Goal: Task Accomplishment & Management: Manage account settings

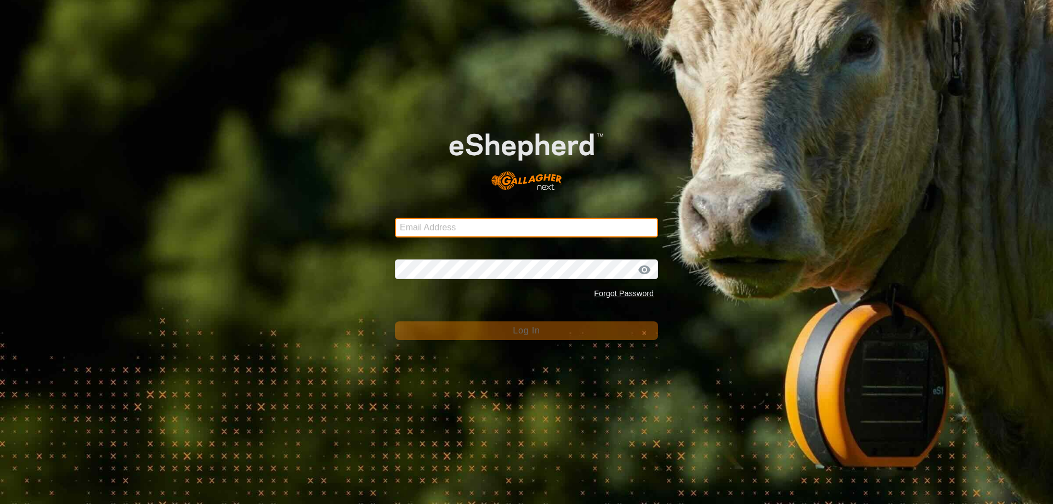
click at [452, 228] on input "Email Address" at bounding box center [526, 228] width 263 height 20
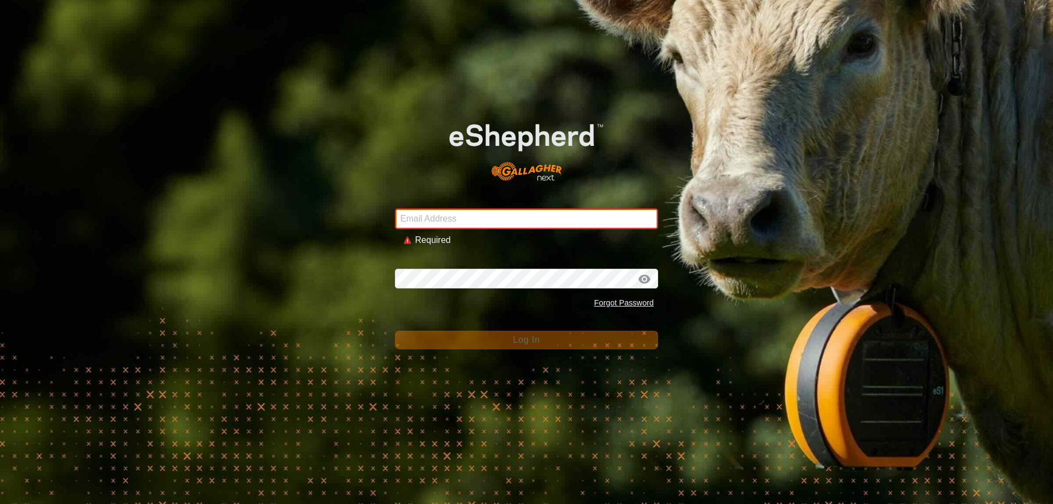
type input "[EMAIL_ADDRESS][DOMAIN_NAME]"
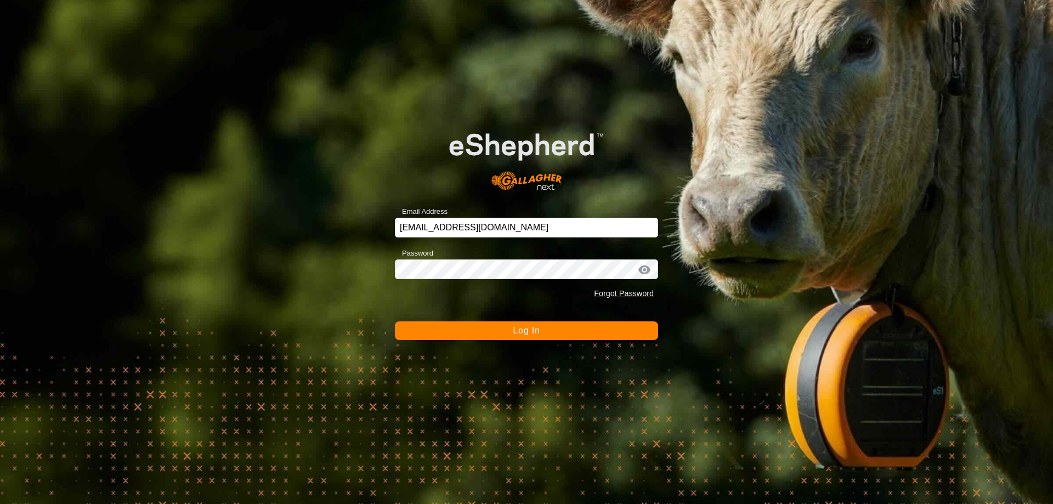
click at [517, 328] on span "Log In" at bounding box center [526, 330] width 27 height 9
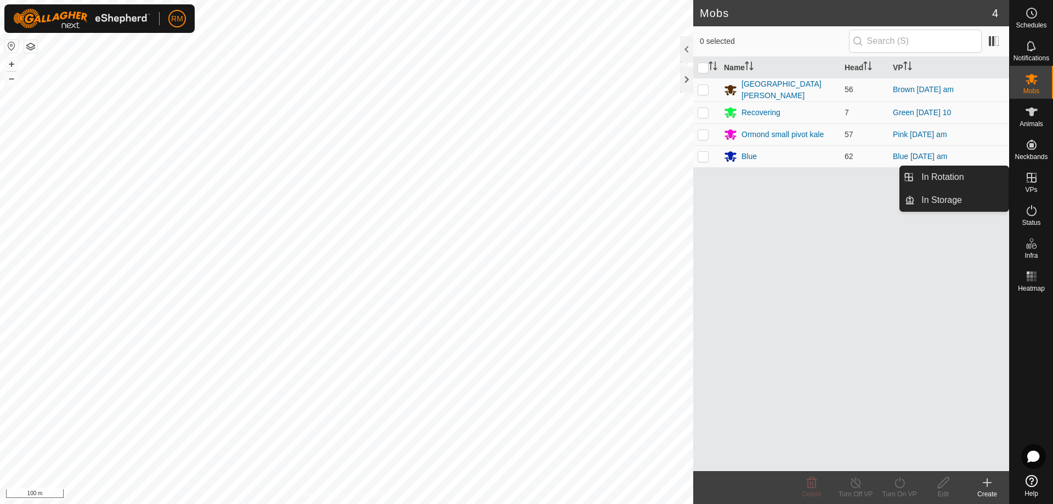
click at [1029, 177] on icon at bounding box center [1031, 178] width 10 height 10
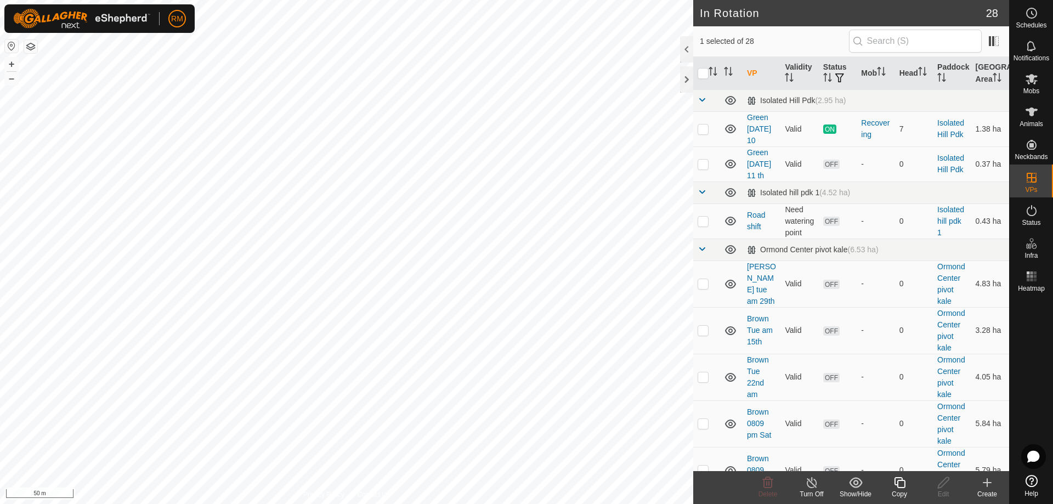
click at [899, 478] on icon at bounding box center [899, 482] width 11 height 11
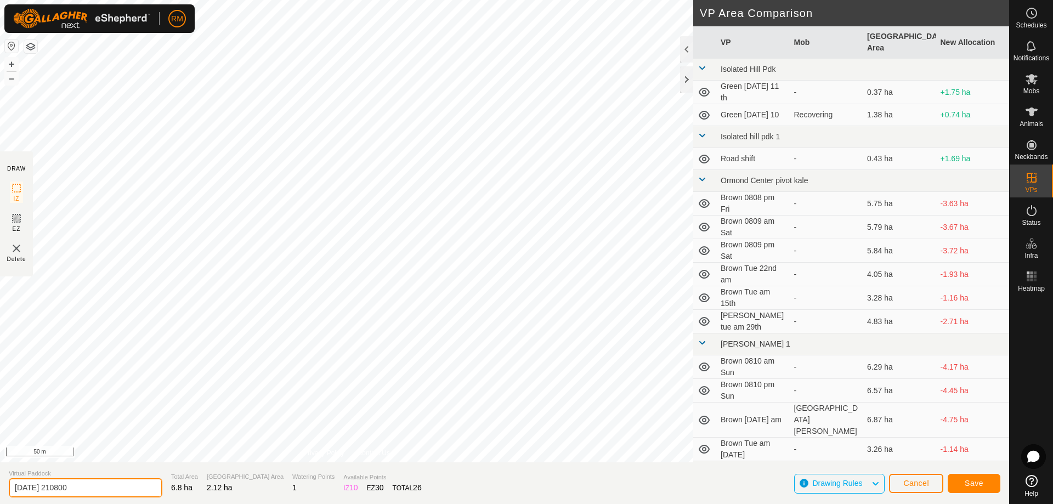
click at [89, 480] on input "[DATE] 210800" at bounding box center [86, 487] width 154 height 19
type input "2"
type input "Blue Mon PM"
click at [967, 483] on span "Save" at bounding box center [973, 483] width 19 height 9
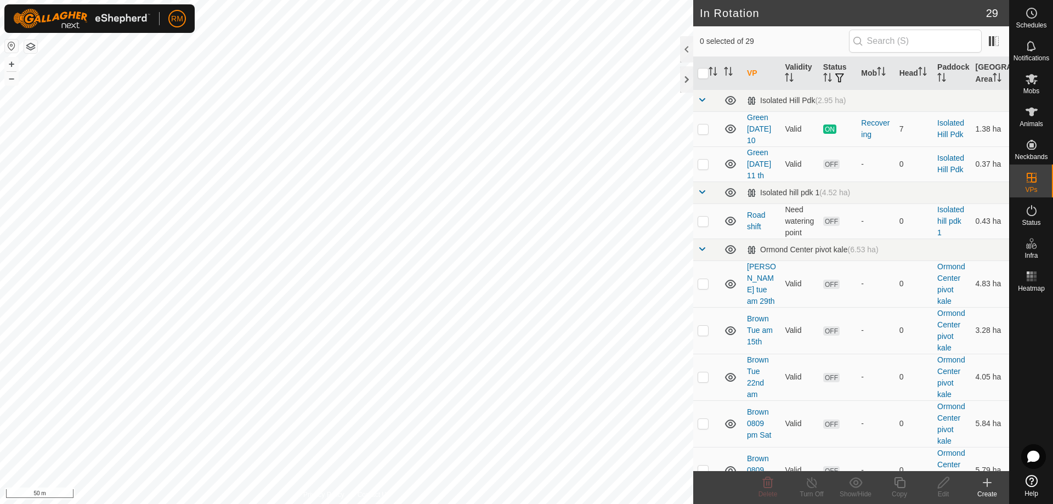
checkbox input "true"
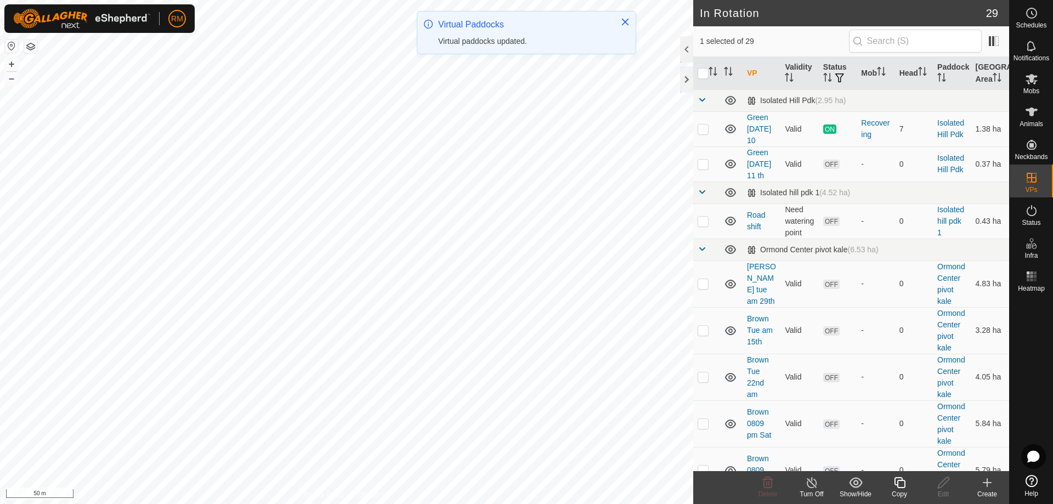
click at [901, 485] on icon at bounding box center [900, 482] width 14 height 13
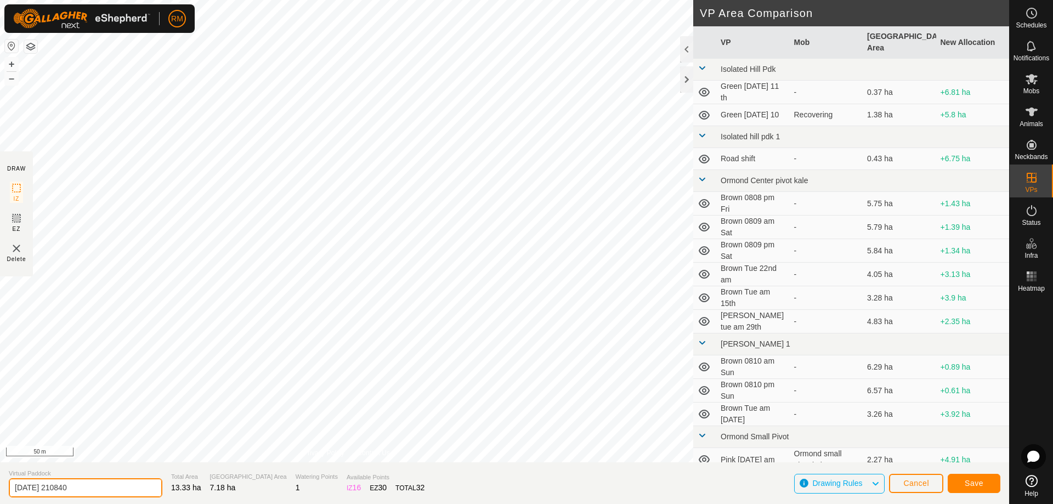
click at [89, 488] on input "2025-08-11 210840" at bounding box center [86, 487] width 154 height 19
type input "2"
type input "Brown Mon pm"
click at [986, 484] on button "Save" at bounding box center [973, 483] width 53 height 19
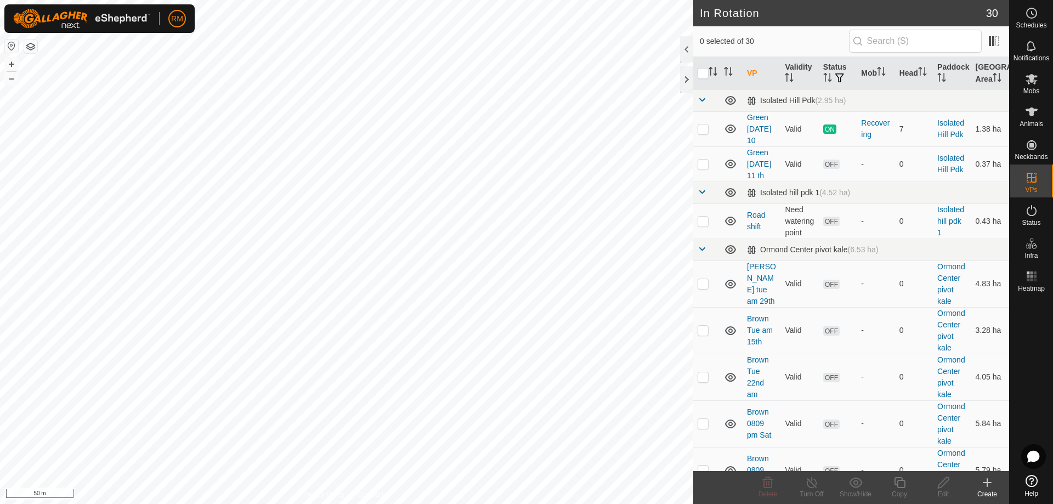
checkbox input "true"
click at [902, 487] on icon at bounding box center [899, 482] width 11 height 11
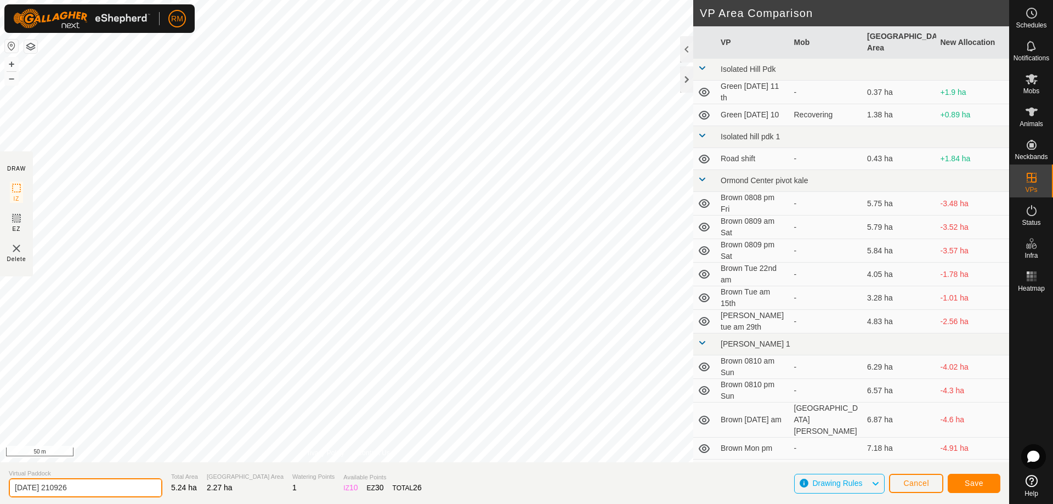
click at [108, 482] on input "2025-08-11 210926" at bounding box center [86, 487] width 154 height 19
type input "2"
type input "Pink Mon pm"
click at [965, 484] on span "Save" at bounding box center [973, 483] width 19 height 9
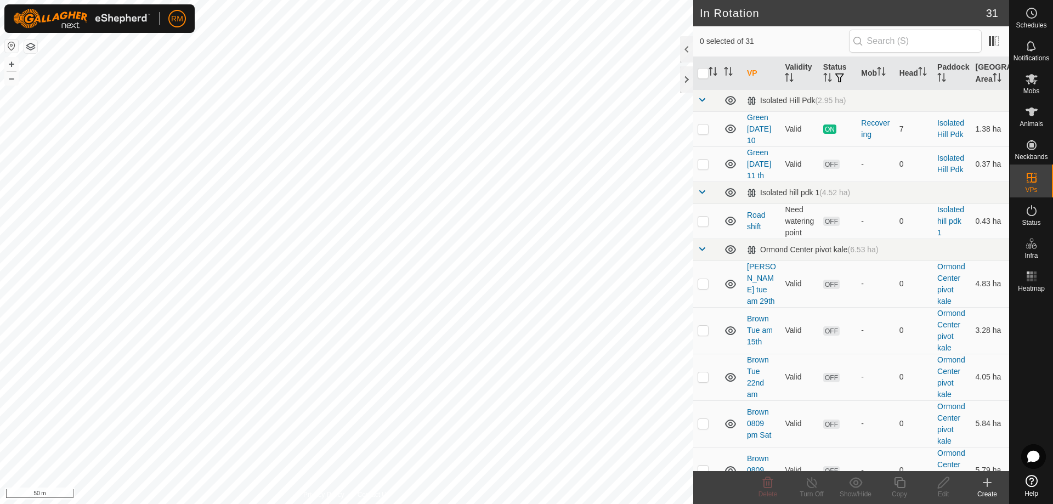
click at [594, 503] on html "RM Schedules Notifications Mobs Animals Neckbands VPs Status Infra Heatmap Help…" at bounding box center [526, 252] width 1053 height 504
click at [1029, 83] on icon at bounding box center [1031, 79] width 12 height 10
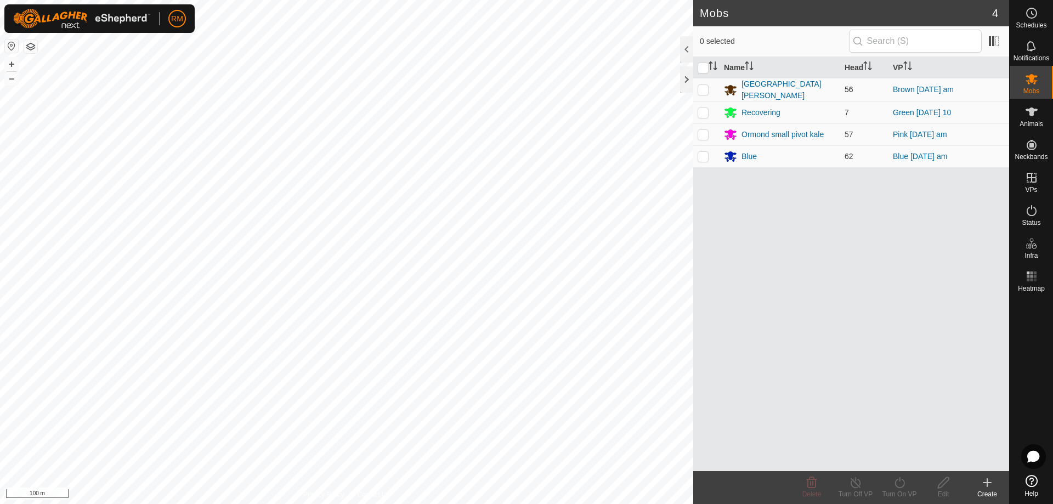
click at [704, 86] on p-checkbox at bounding box center [702, 89] width 11 height 9
checkbox input "true"
click at [900, 484] on icon at bounding box center [900, 482] width 14 height 13
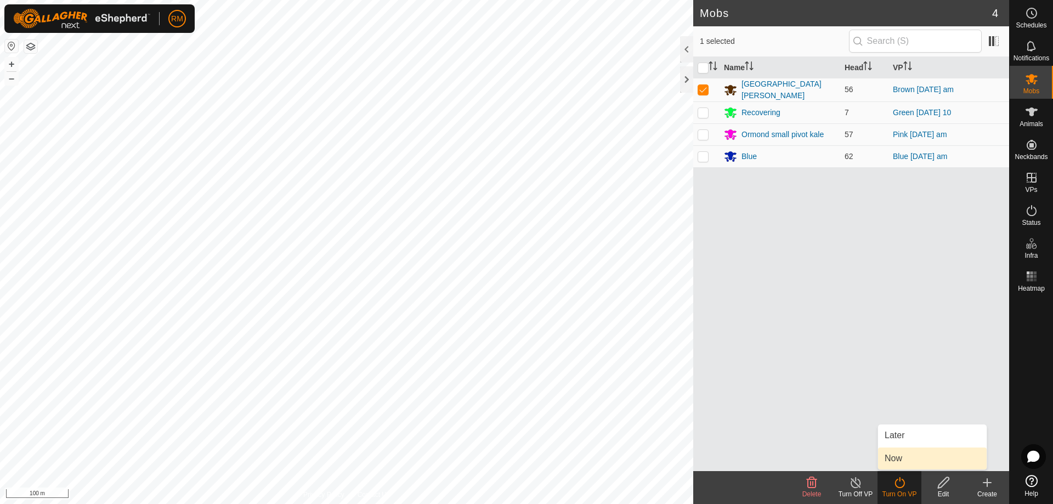
click at [904, 457] on link "Now" at bounding box center [932, 458] width 109 height 22
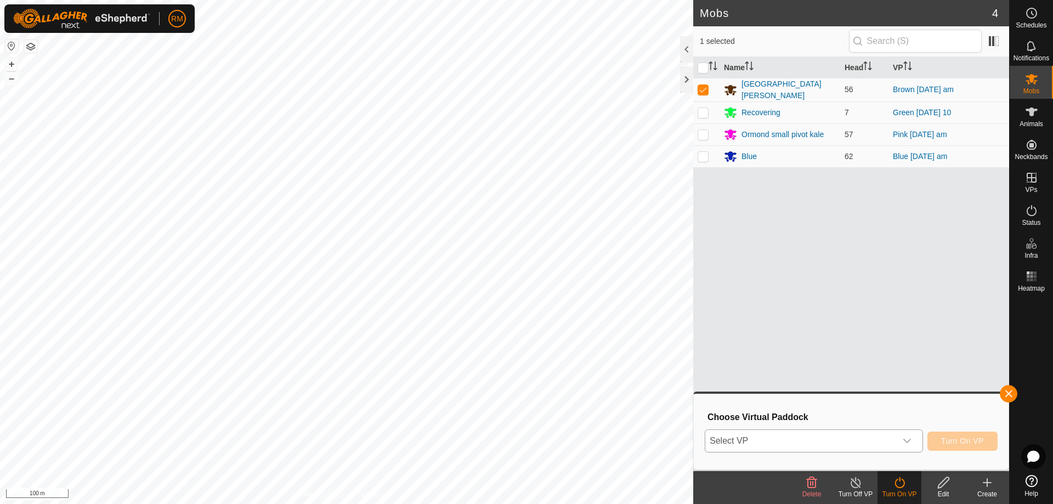
click at [907, 442] on icon "dropdown trigger" at bounding box center [907, 441] width 8 height 4
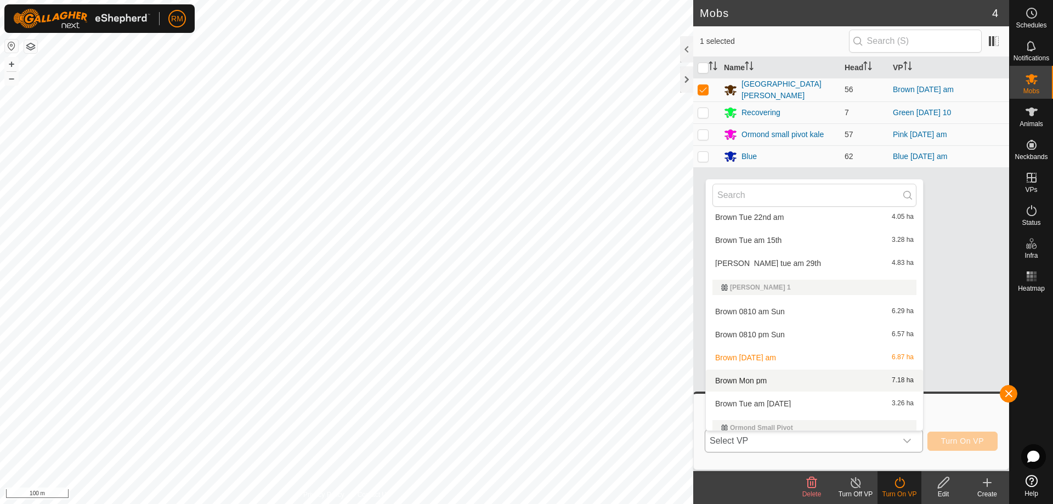
scroll to position [219, 0]
click at [768, 379] on li "Brown Mon pm 7.18 ha" at bounding box center [814, 380] width 217 height 22
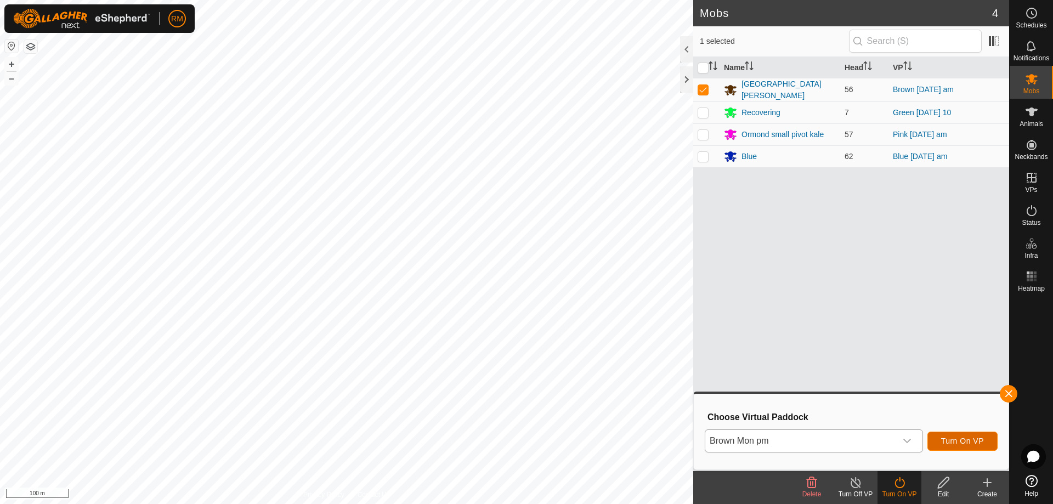
click at [962, 441] on span "Turn On VP" at bounding box center [962, 440] width 43 height 9
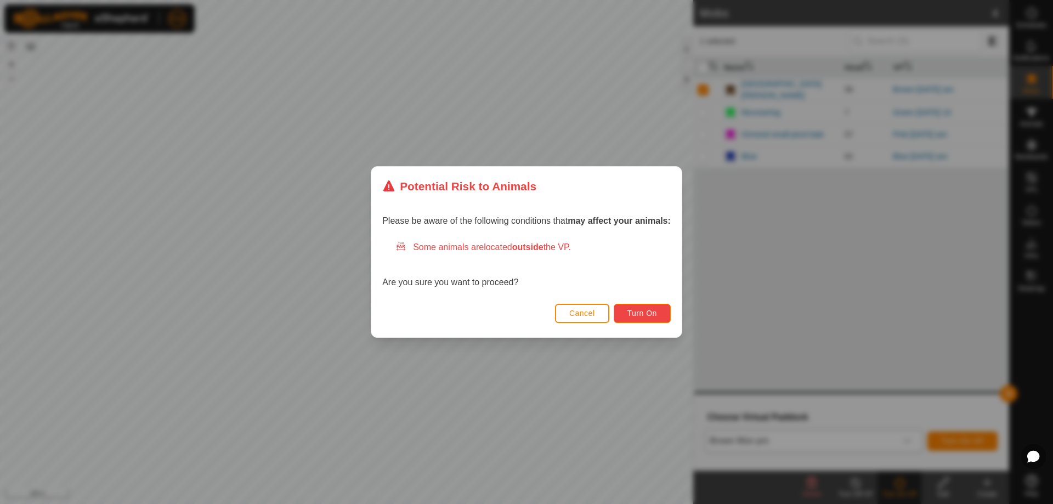
click at [645, 313] on span "Turn On" at bounding box center [642, 313] width 30 height 9
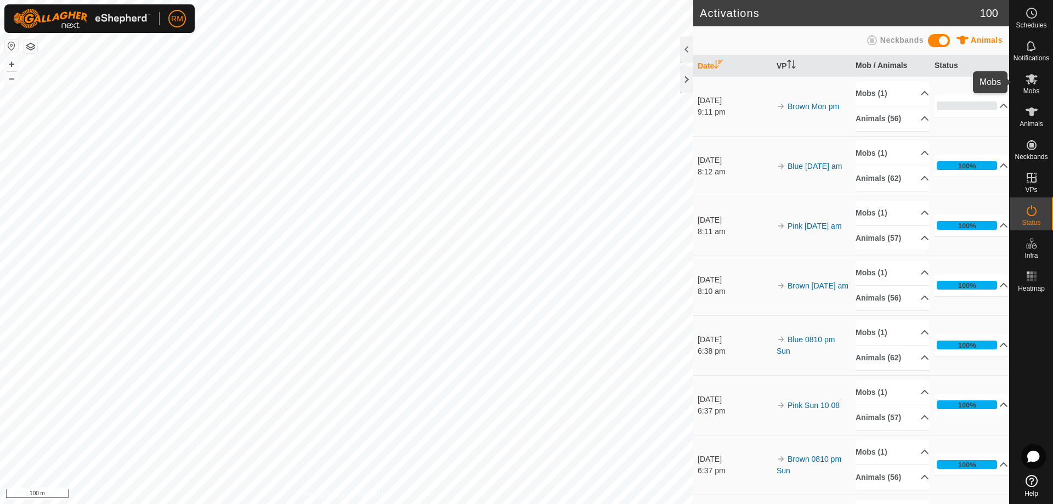
click at [1032, 82] on icon at bounding box center [1031, 78] width 13 height 13
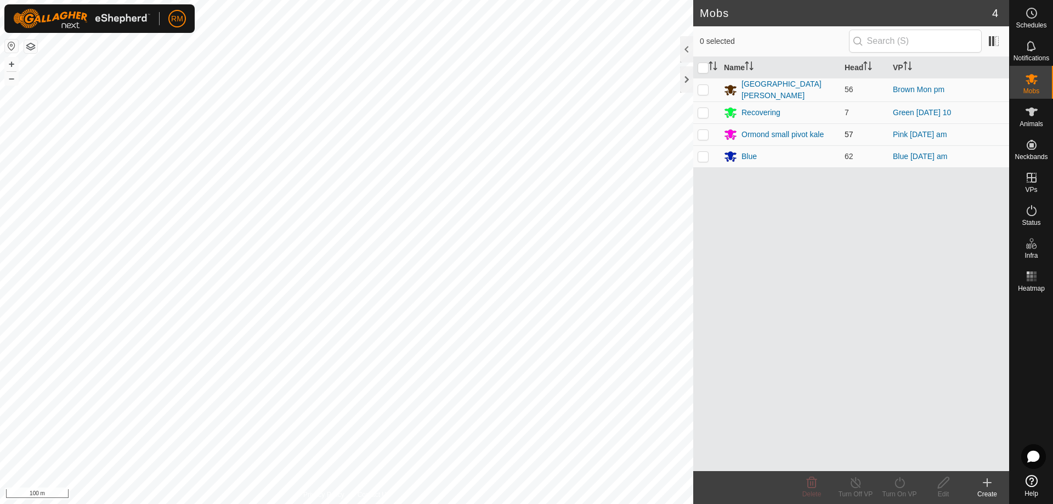
click at [702, 133] on p-checkbox at bounding box center [702, 134] width 11 height 9
checkbox input "true"
click at [899, 484] on icon at bounding box center [900, 482] width 14 height 13
click at [896, 482] on icon at bounding box center [900, 482] width 14 height 13
click at [903, 486] on icon at bounding box center [899, 482] width 10 height 11
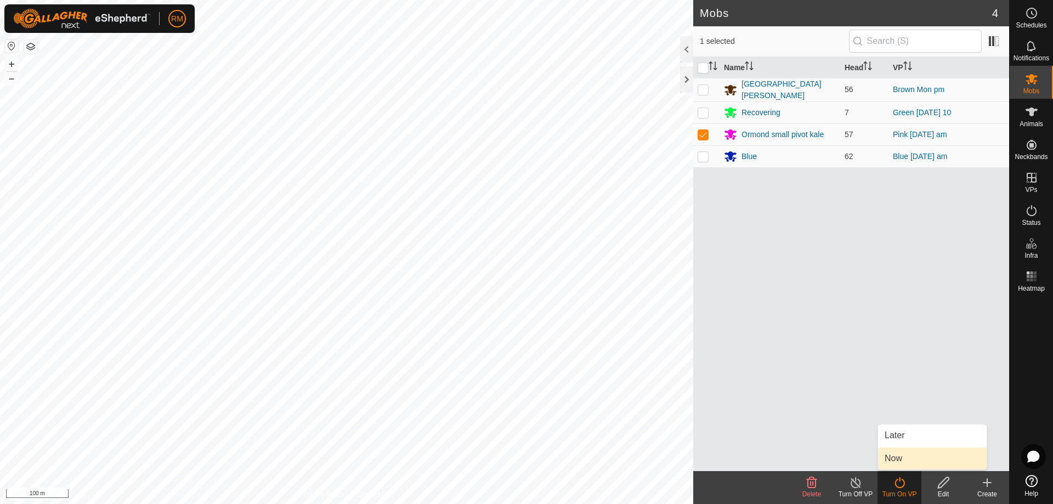
click at [902, 459] on link "Now" at bounding box center [932, 458] width 109 height 22
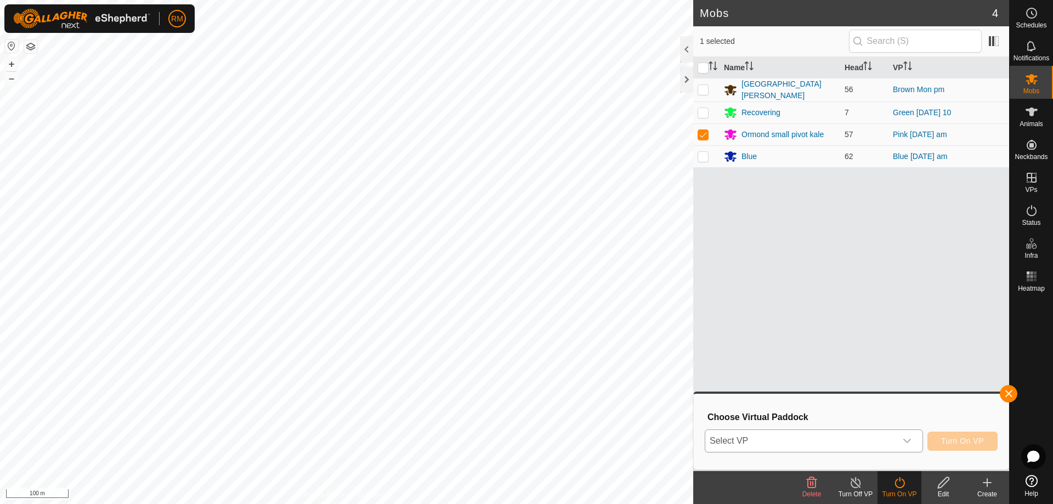
click at [904, 439] on icon "dropdown trigger" at bounding box center [907, 440] width 9 height 9
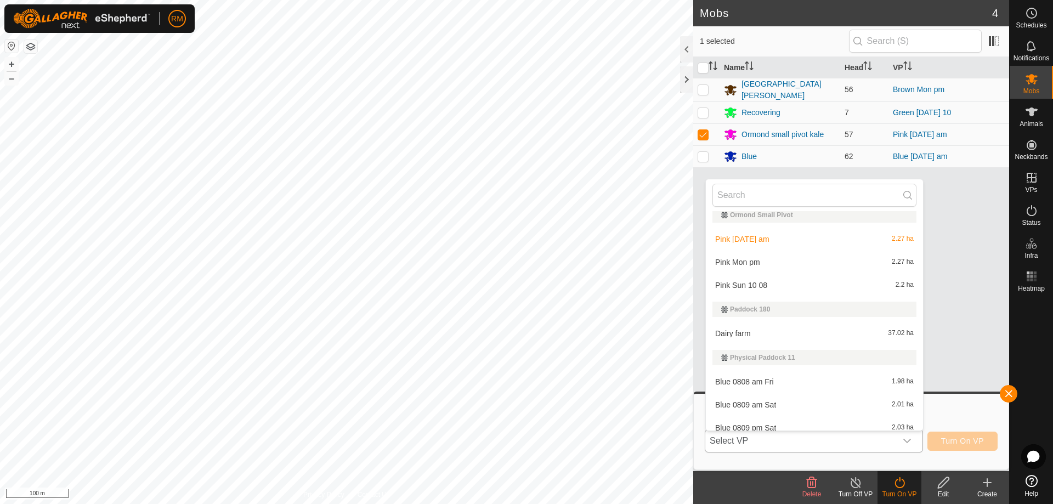
scroll to position [425, 0]
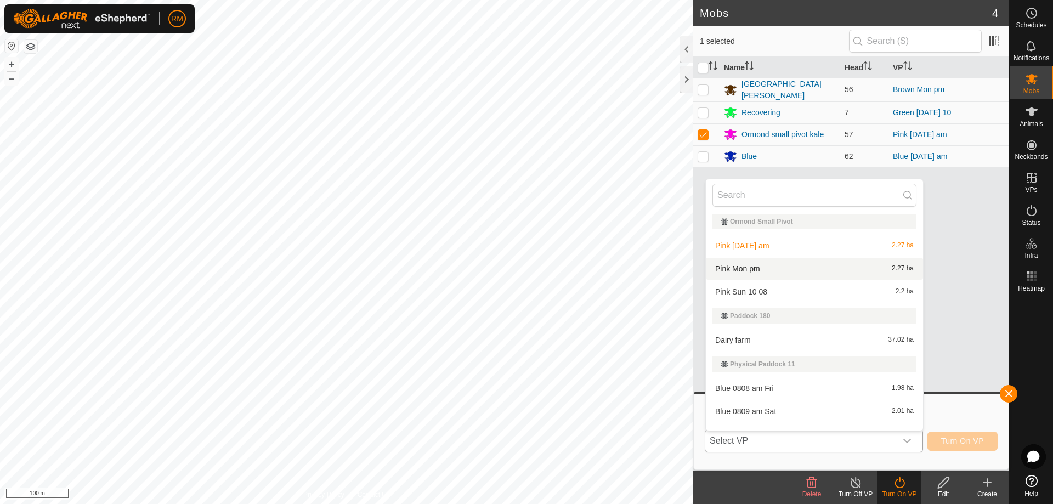
click at [740, 270] on li "Pink Mon pm 2.27 ha" at bounding box center [814, 269] width 217 height 22
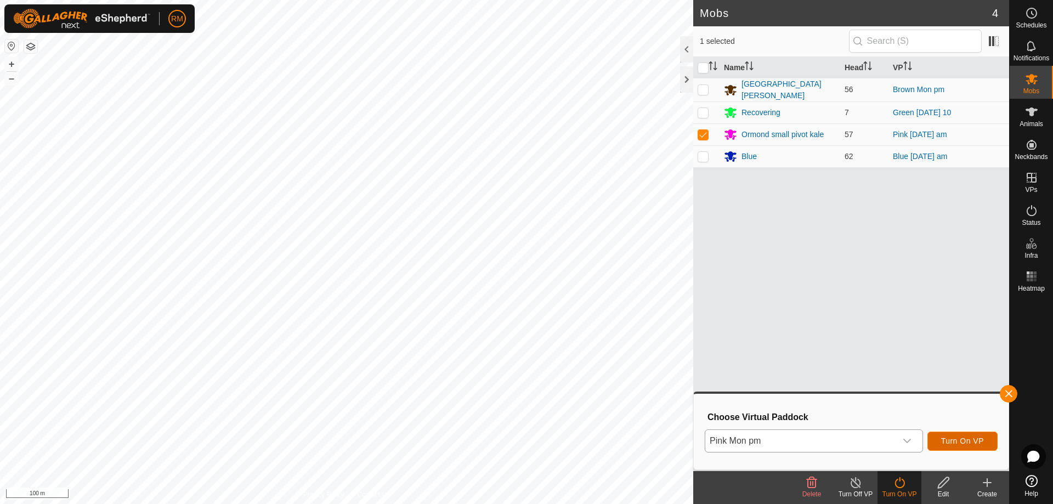
click at [958, 439] on span "Turn On VP" at bounding box center [962, 440] width 43 height 9
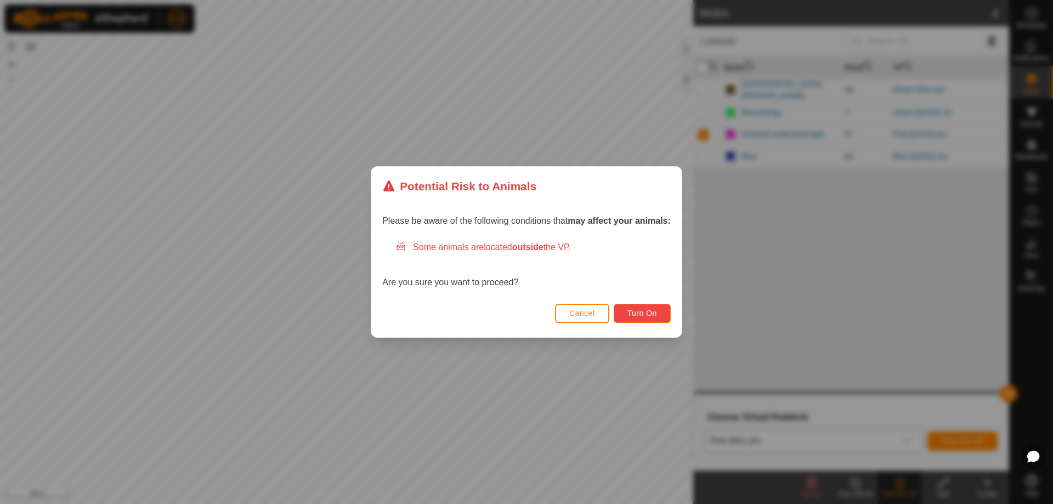
click at [656, 312] on span "Turn On" at bounding box center [642, 313] width 30 height 9
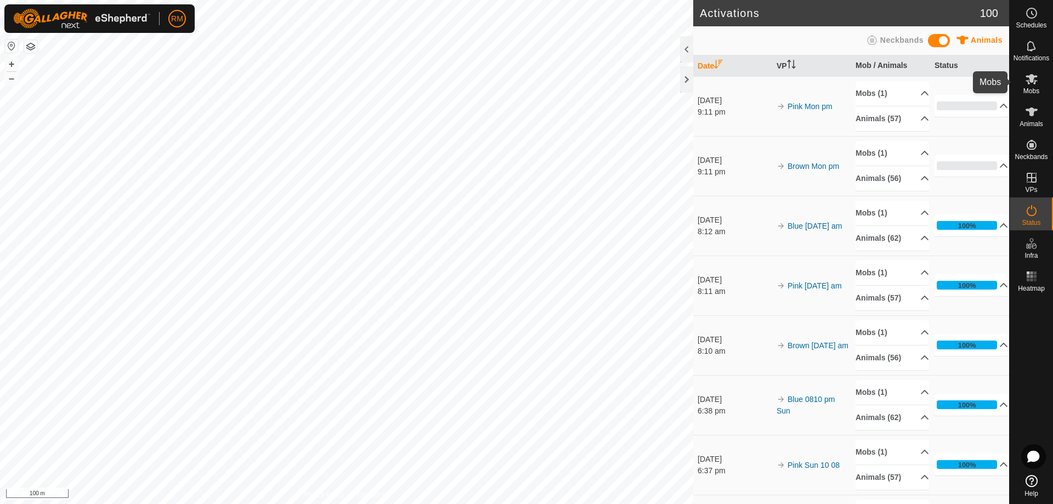
click at [1041, 80] on div "Mobs" at bounding box center [1030, 82] width 43 height 33
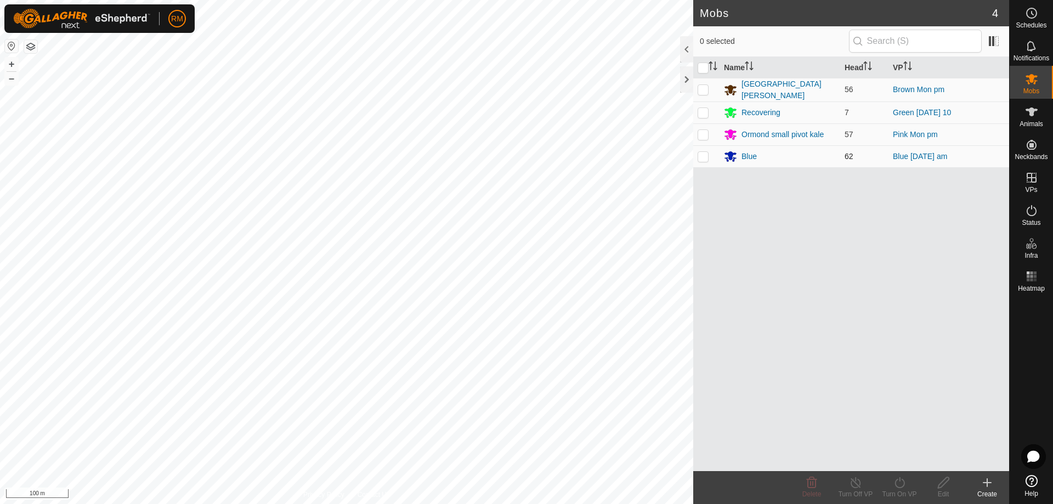
click at [702, 155] on p-checkbox at bounding box center [702, 156] width 11 height 9
checkbox input "true"
click at [899, 485] on icon at bounding box center [900, 482] width 14 height 13
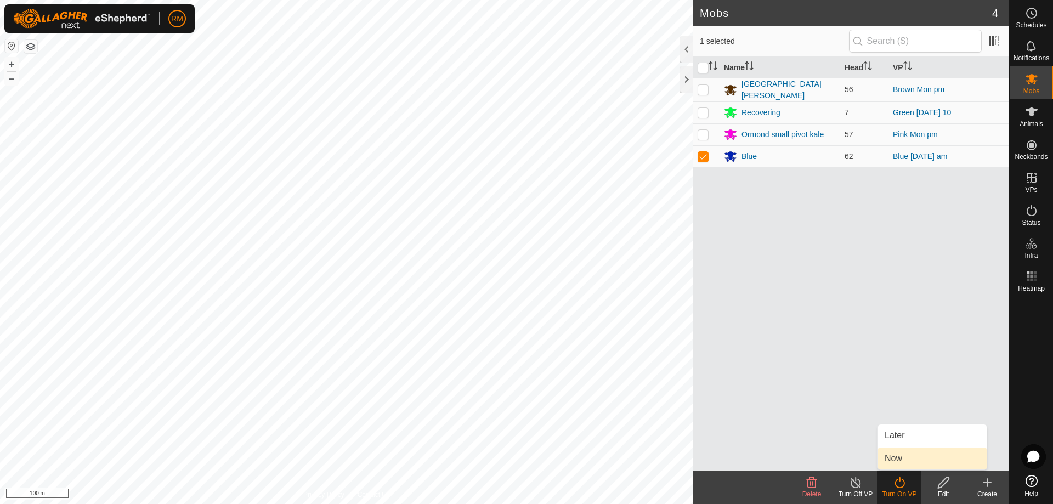
click at [912, 459] on link "Now" at bounding box center [932, 458] width 109 height 22
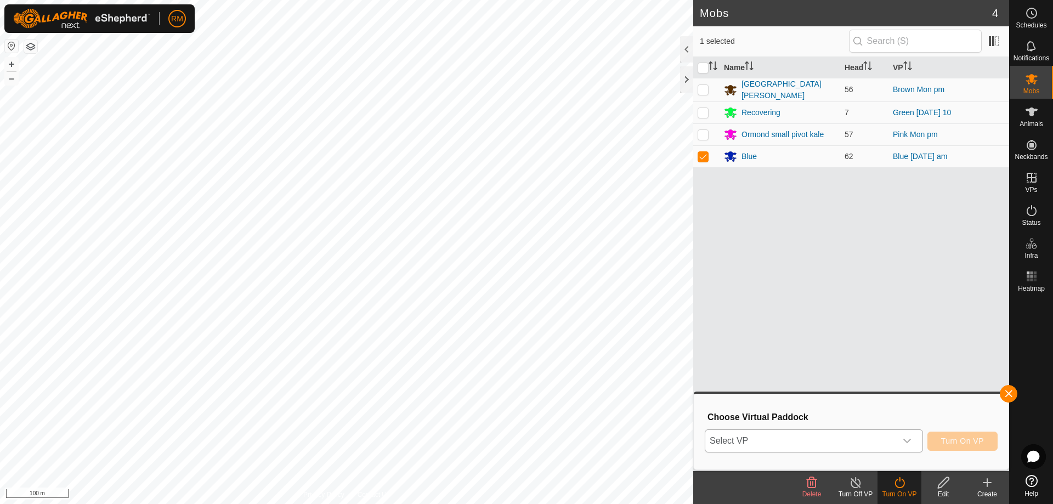
click at [906, 440] on icon "dropdown trigger" at bounding box center [907, 440] width 9 height 9
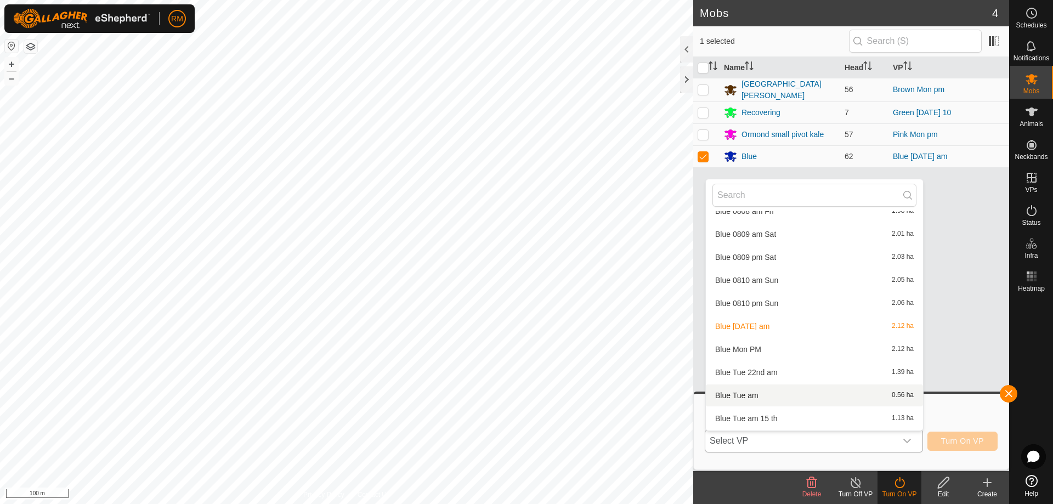
scroll to position [601, 0]
click at [754, 348] on li "Blue Mon PM 2.12 ha" at bounding box center [814, 350] width 217 height 22
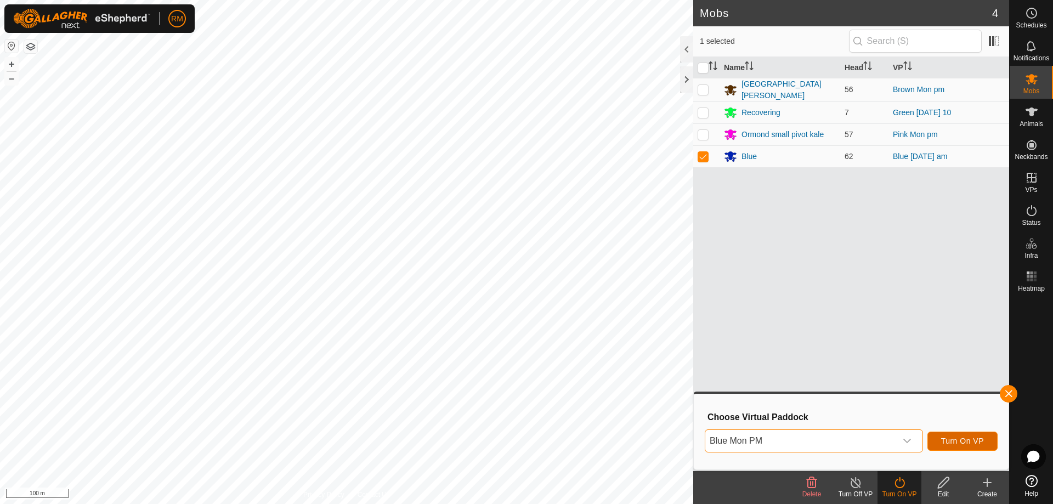
click at [973, 439] on span "Turn On VP" at bounding box center [962, 440] width 43 height 9
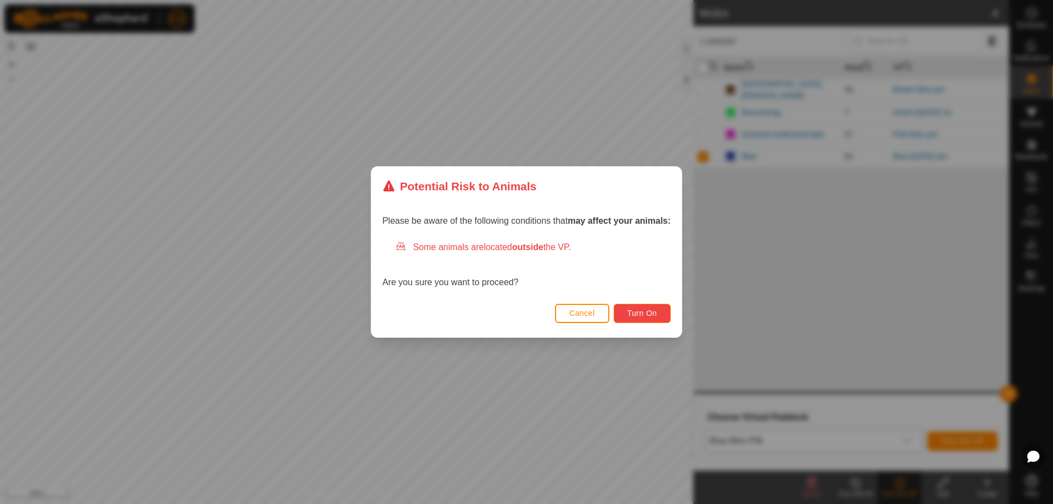
click at [655, 316] on span "Turn On" at bounding box center [642, 313] width 30 height 9
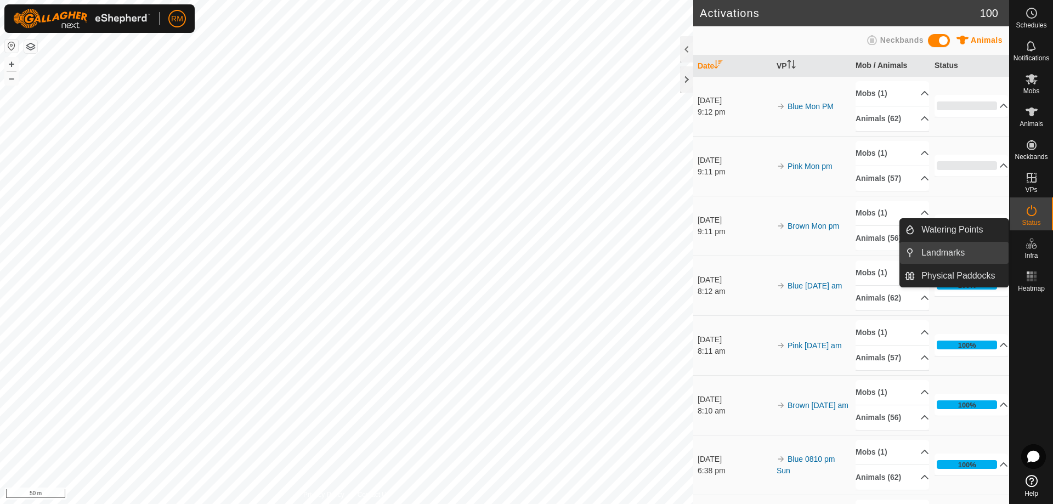
click at [946, 253] on link "Landmarks" at bounding box center [962, 253] width 94 height 22
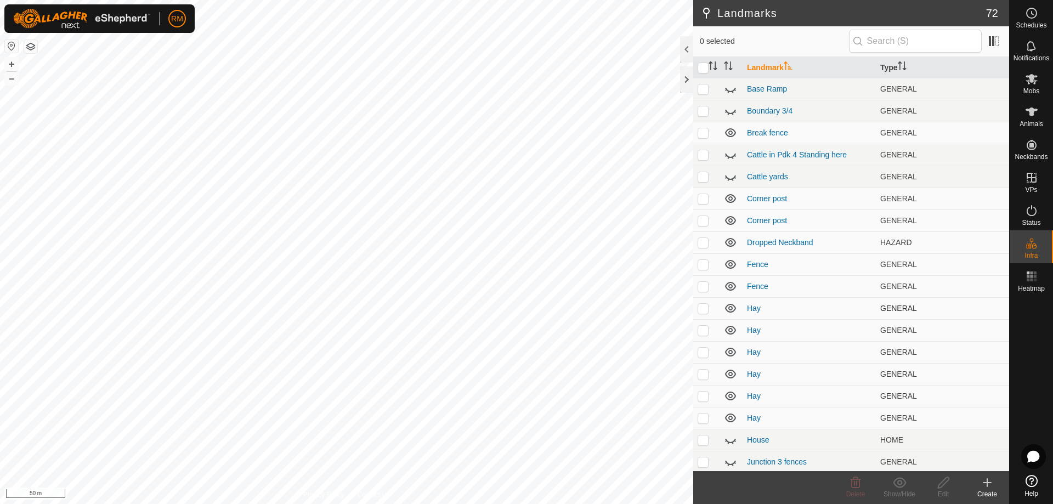
click at [708, 310] on p-checkbox at bounding box center [702, 308] width 11 height 9
checkbox input "true"
click at [702, 330] on p-checkbox at bounding box center [702, 330] width 11 height 9
checkbox input "true"
drag, startPoint x: 699, startPoint y: 351, endPoint x: 700, endPoint y: 361, distance: 10.5
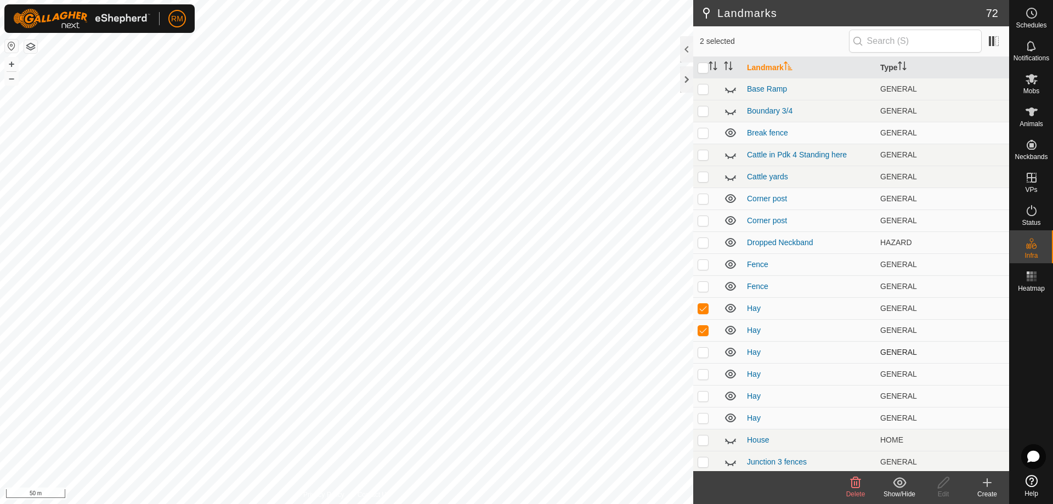
click at [699, 351] on p-checkbox at bounding box center [702, 352] width 11 height 9
checkbox input "true"
click at [702, 371] on p-checkbox at bounding box center [702, 374] width 11 height 9
checkbox input "true"
click at [703, 394] on p-checkbox at bounding box center [702, 395] width 11 height 9
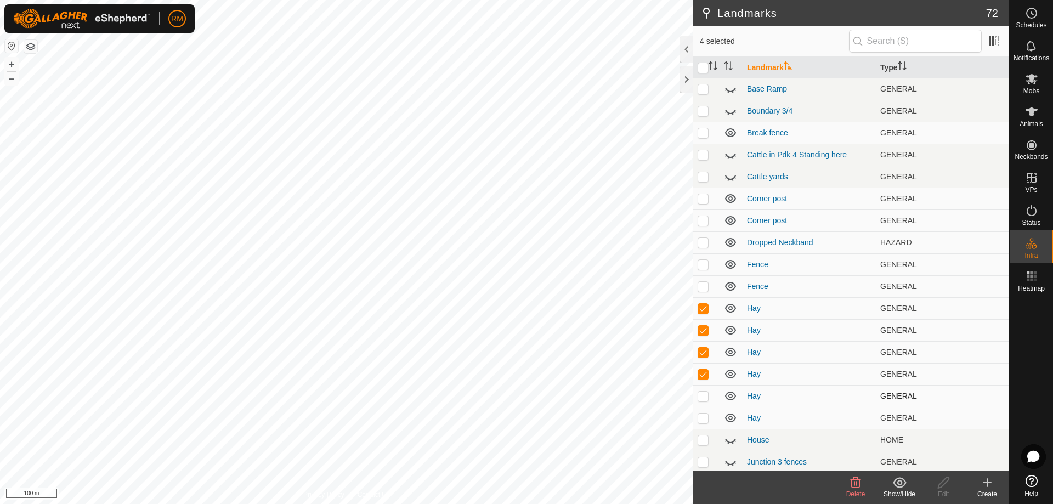
checkbox input "true"
click at [702, 415] on p-checkbox at bounding box center [702, 417] width 11 height 9
checkbox input "true"
click at [854, 484] on icon at bounding box center [855, 482] width 10 height 11
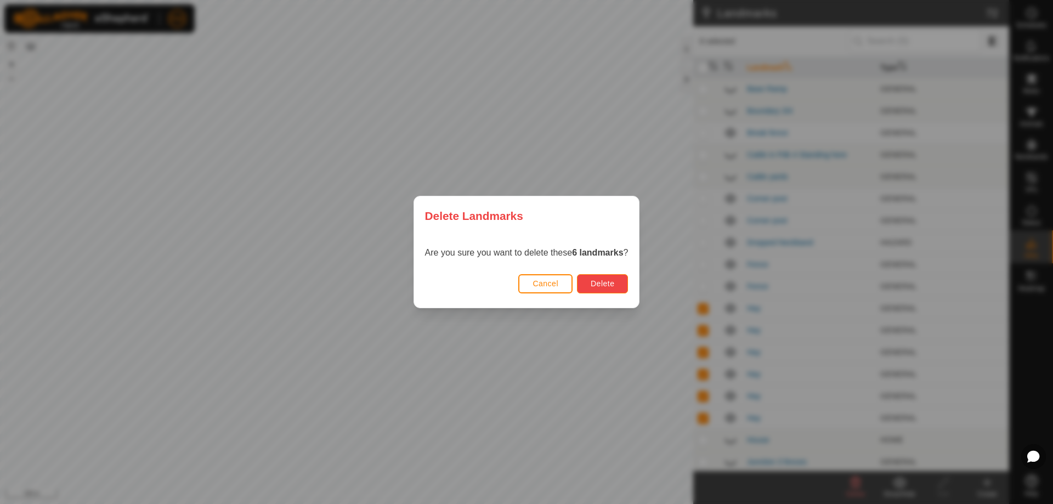
click at [616, 287] on button "Delete" at bounding box center [602, 283] width 51 height 19
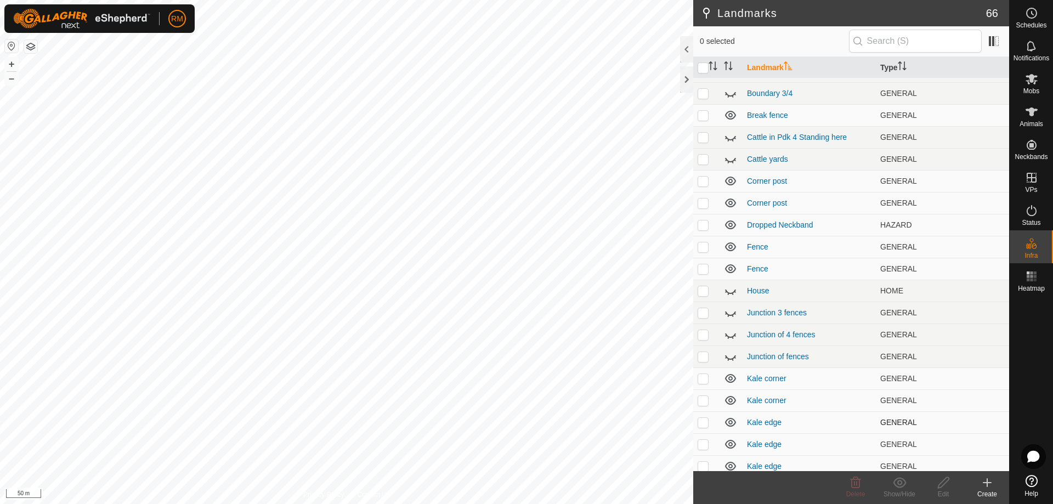
scroll to position [18, 0]
click at [703, 422] on p-checkbox at bounding box center [702, 421] width 11 height 9
checkbox input "false"
checkbox input "true"
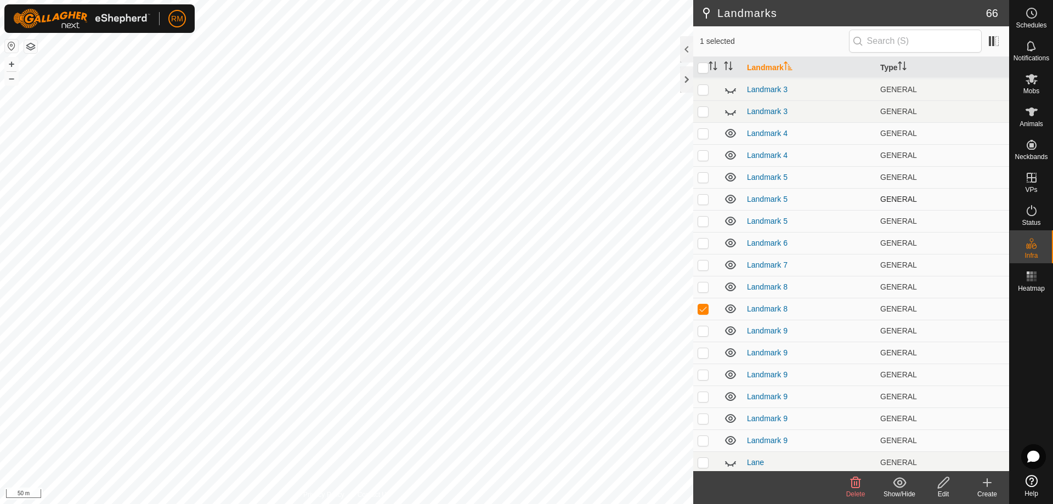
scroll to position [658, 0]
click at [701, 332] on p-checkbox at bounding box center [702, 330] width 11 height 9
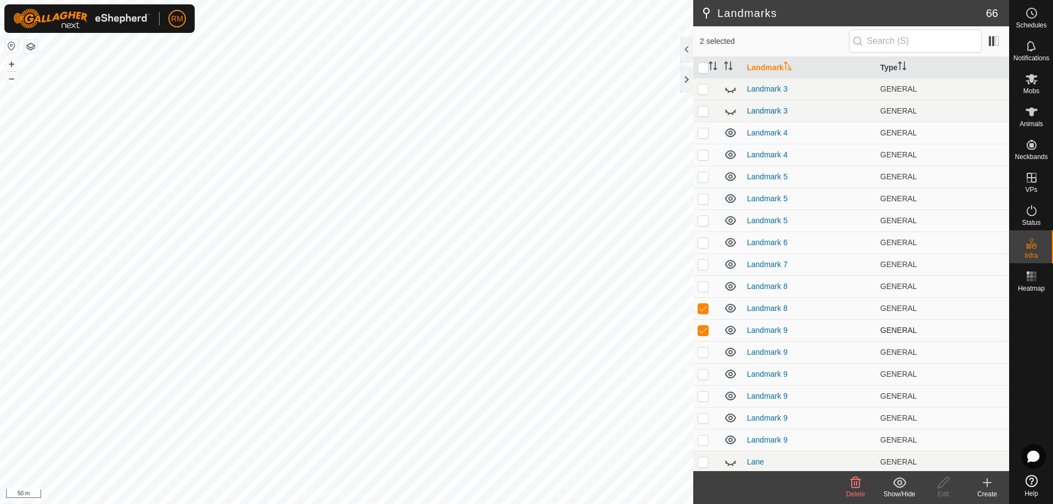
checkbox input "false"
click at [701, 351] on p-checkbox at bounding box center [702, 352] width 11 height 9
checkbox input "false"
click at [702, 286] on p-checkbox at bounding box center [702, 286] width 11 height 9
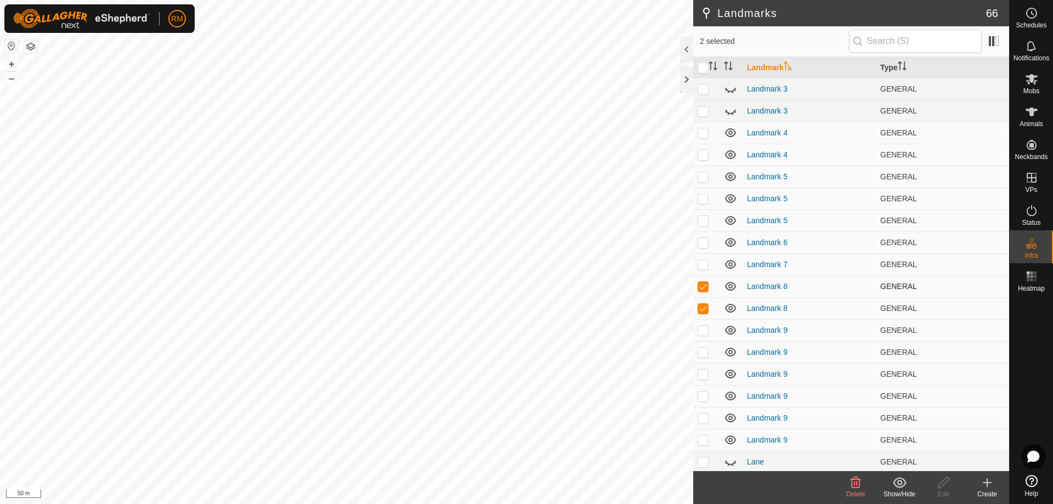
click at [702, 286] on p-checkbox at bounding box center [702, 286] width 11 height 9
checkbox input "false"
click at [702, 263] on p-checkbox at bounding box center [702, 264] width 11 height 9
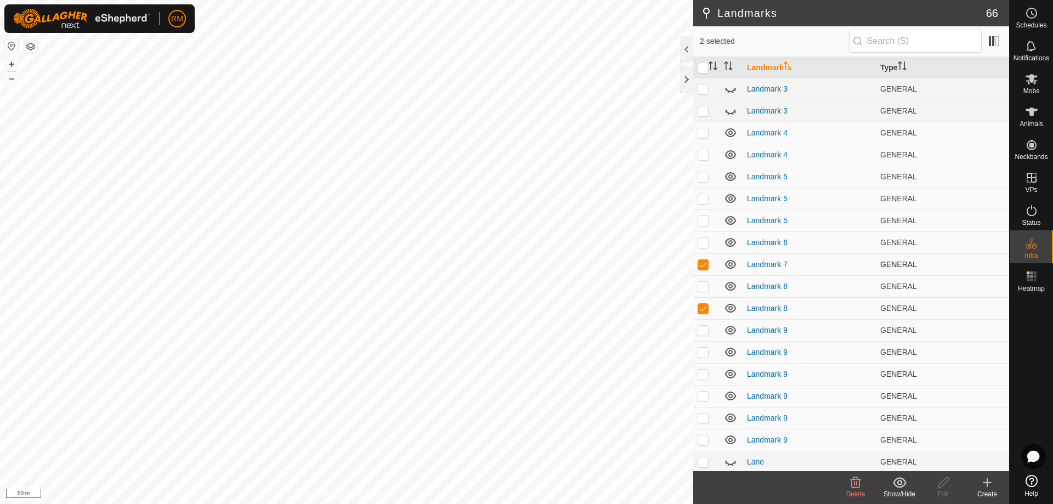
click at [702, 263] on p-checkbox at bounding box center [702, 264] width 11 height 9
checkbox input "false"
checkbox input "true"
checkbox input "false"
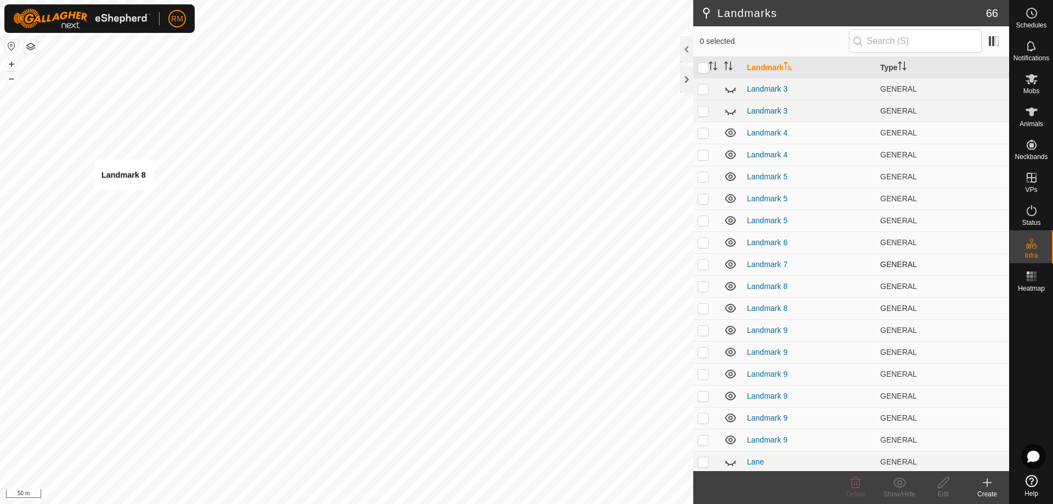
checkbox input "true"
click at [705, 243] on p-checkbox at bounding box center [702, 242] width 11 height 9
checkbox input "false"
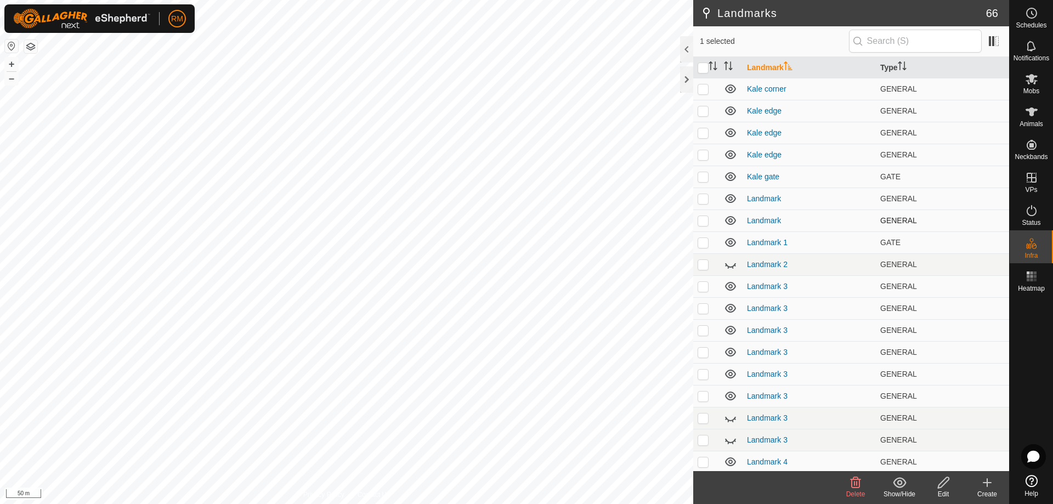
click at [704, 220] on p-checkbox at bounding box center [702, 220] width 11 height 9
checkbox input "false"
click at [701, 202] on p-checkbox at bounding box center [702, 198] width 11 height 9
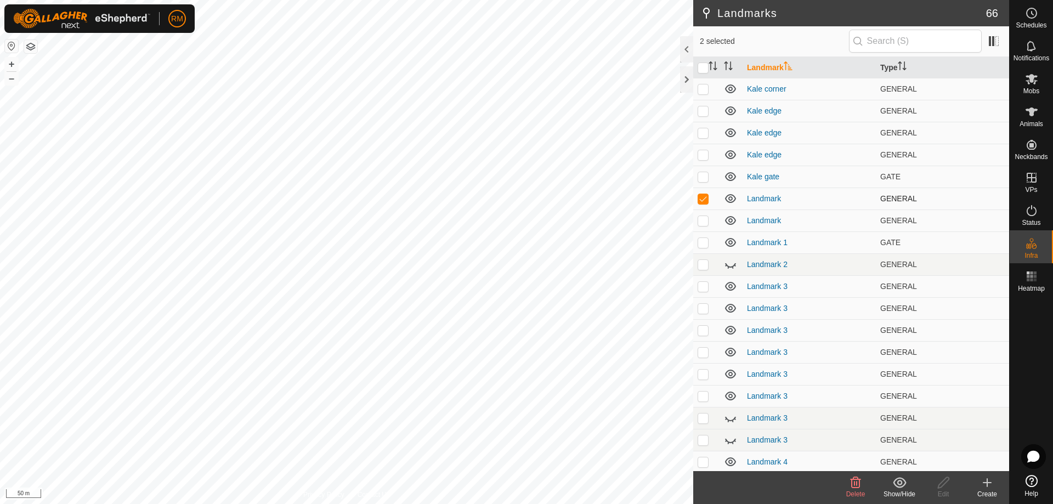
checkbox input "false"
click at [703, 177] on p-checkbox at bounding box center [702, 176] width 11 height 9
click at [702, 177] on p-checkbox at bounding box center [702, 176] width 11 height 9
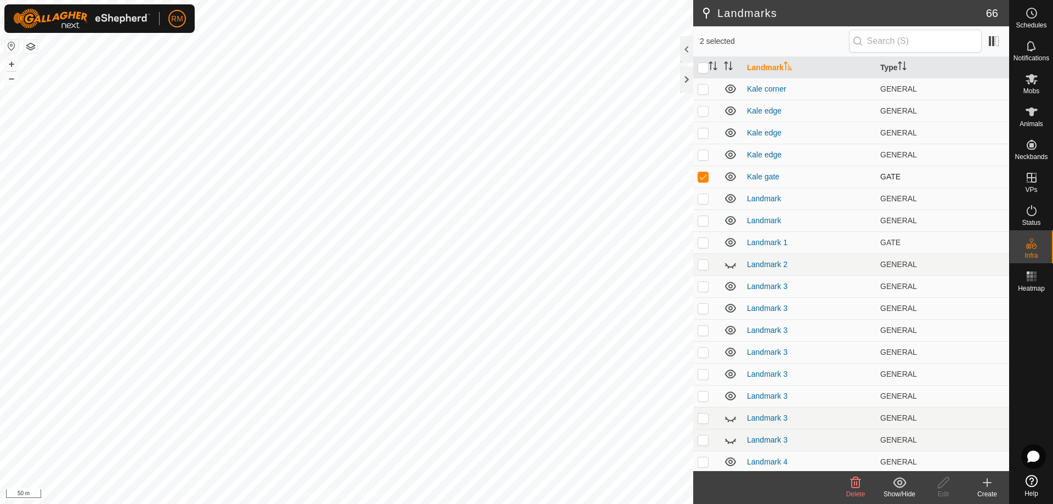
checkbox input "false"
click at [700, 152] on p-checkbox at bounding box center [702, 154] width 11 height 9
click at [704, 156] on p-checkbox at bounding box center [702, 154] width 11 height 9
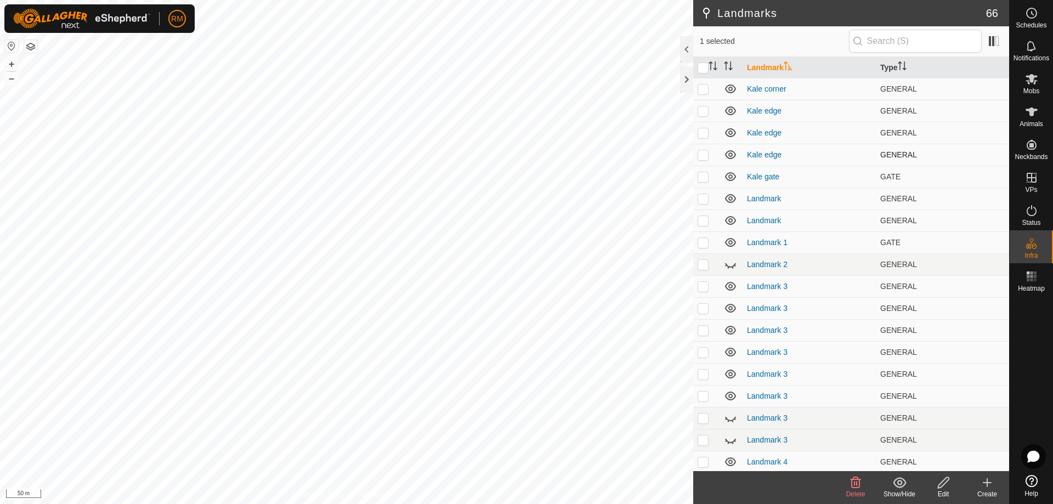
click at [704, 156] on p-checkbox at bounding box center [702, 154] width 11 height 9
checkbox input "false"
click at [701, 130] on p-checkbox at bounding box center [702, 132] width 11 height 9
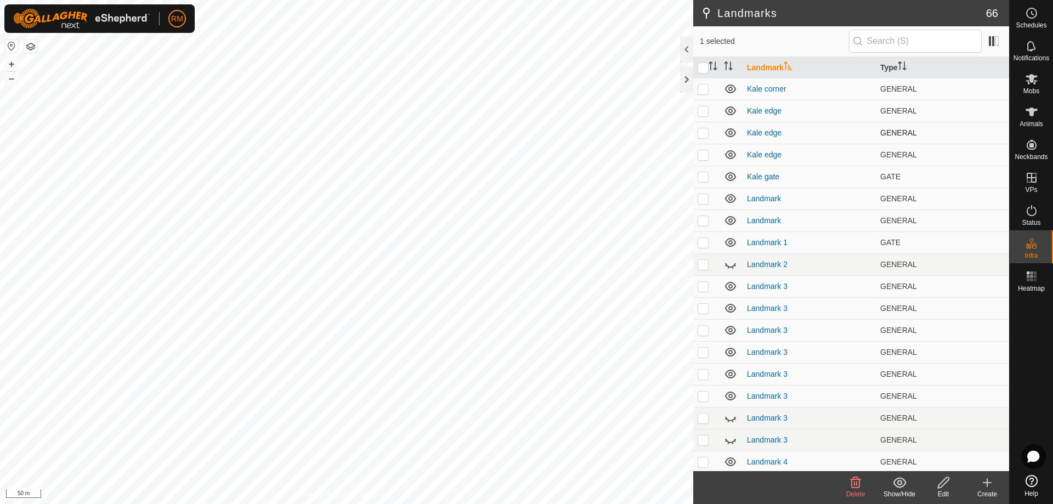
click at [701, 130] on p-checkbox at bounding box center [702, 132] width 11 height 9
checkbox input "true"
click at [703, 113] on p-checkbox at bounding box center [702, 110] width 11 height 9
checkbox input "true"
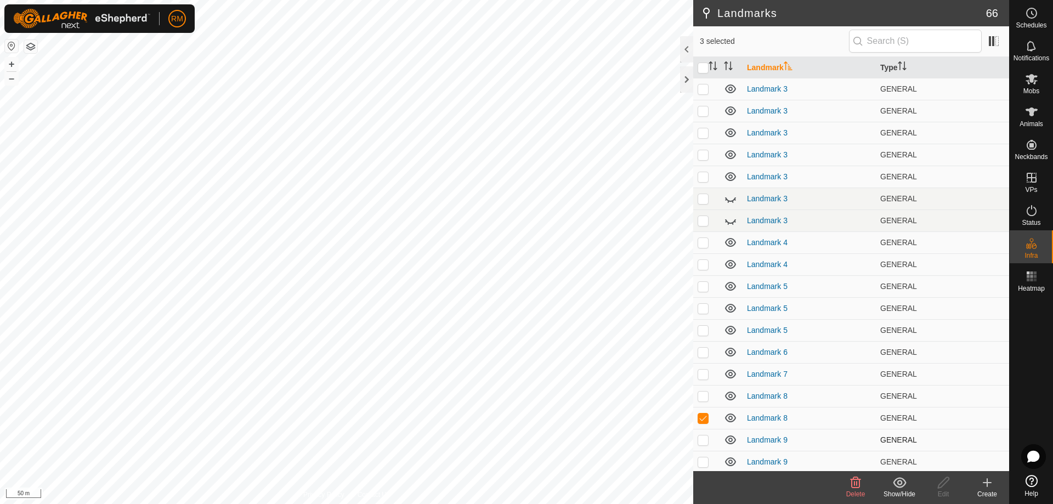
click at [701, 438] on p-checkbox at bounding box center [702, 439] width 11 height 9
click at [702, 440] on p-checkbox at bounding box center [702, 439] width 11 height 9
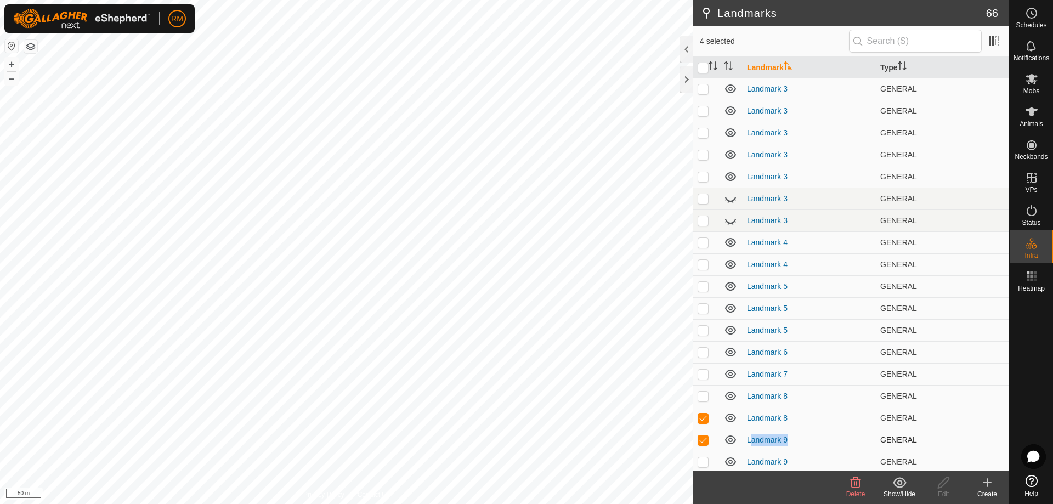
click at [702, 440] on p-checkbox at bounding box center [702, 439] width 11 height 9
checkbox input "false"
click at [854, 484] on icon at bounding box center [855, 482] width 10 height 11
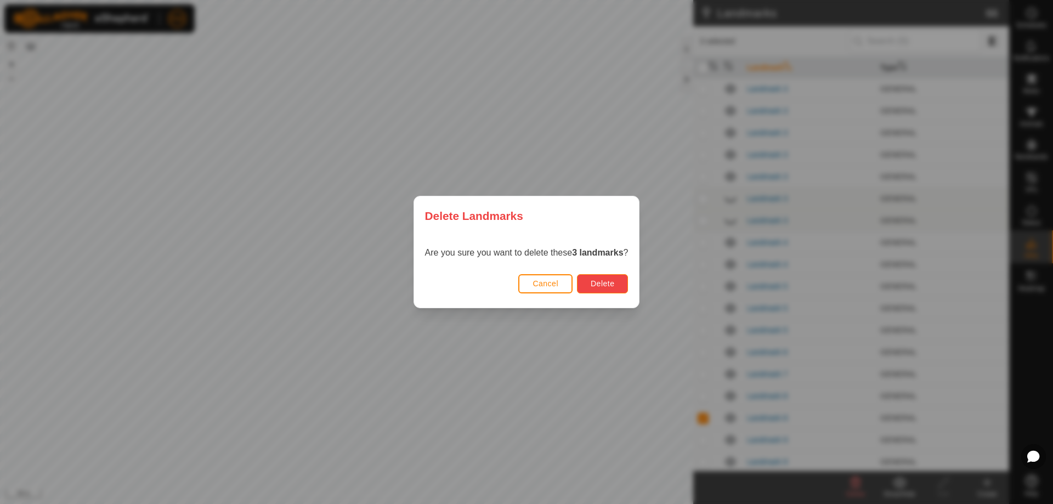
click at [614, 282] on span "Delete" at bounding box center [603, 283] width 24 height 9
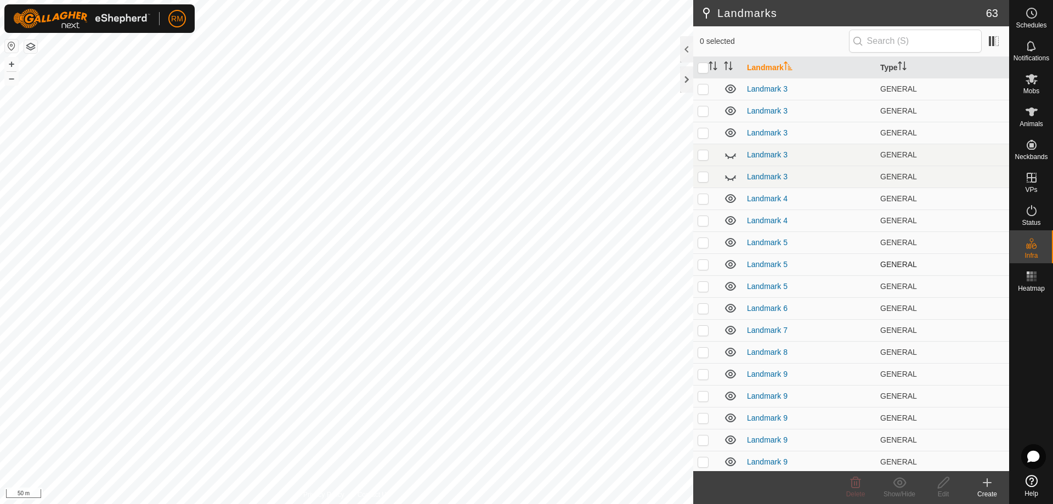
click at [701, 266] on p-checkbox at bounding box center [702, 264] width 11 height 9
checkbox input "false"
click at [701, 243] on p-checkbox at bounding box center [702, 242] width 11 height 9
checkbox input "true"
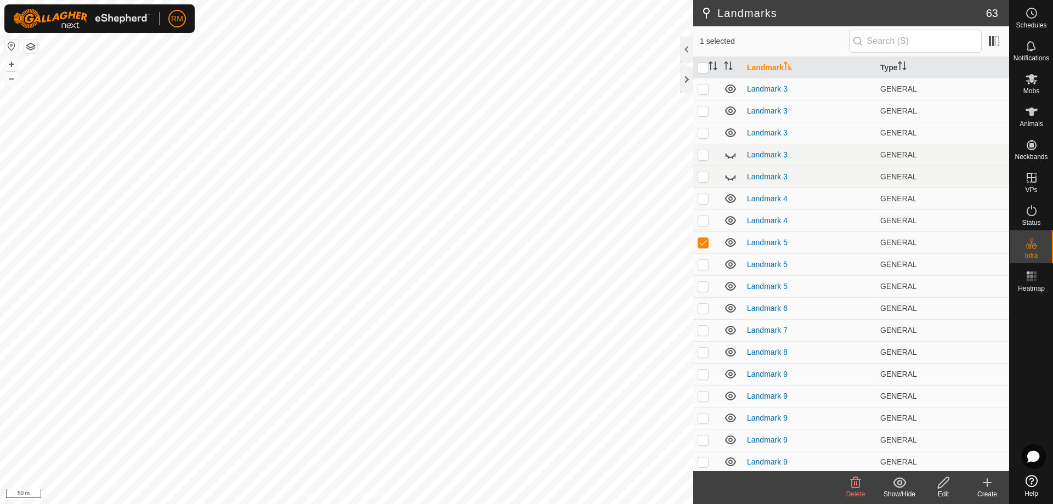
click at [843, 481] on delete-svg-icon at bounding box center [855, 482] width 44 height 13
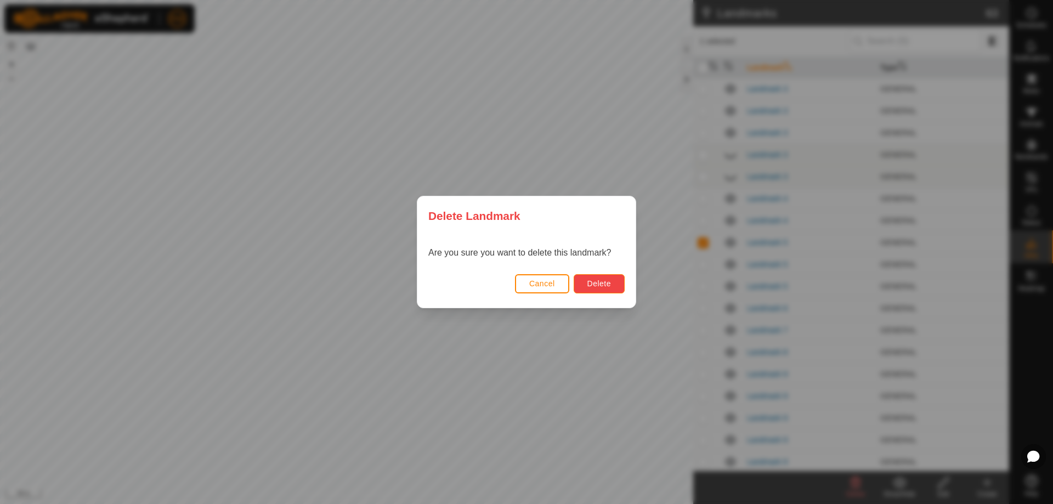
click at [608, 279] on button "Delete" at bounding box center [599, 283] width 51 height 19
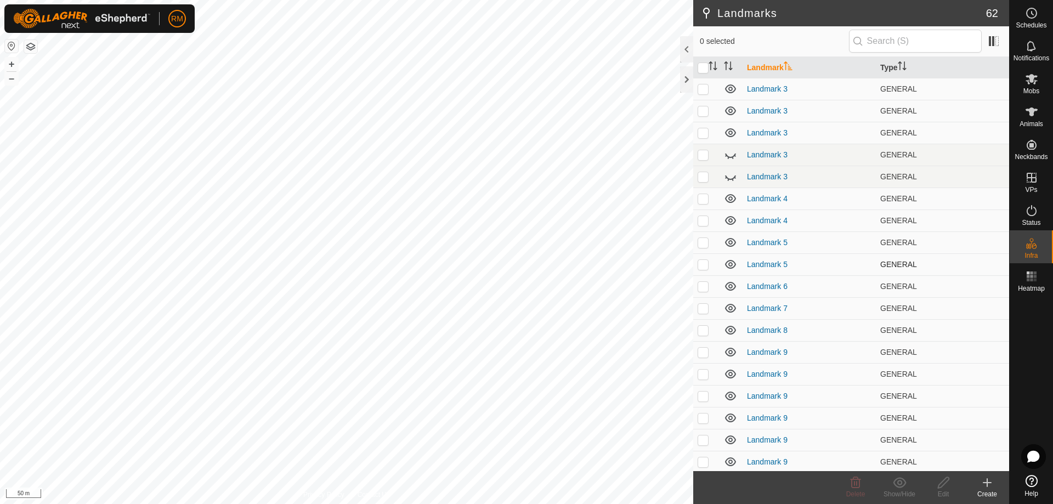
click at [703, 263] on p-checkbox at bounding box center [702, 264] width 11 height 9
checkbox input "true"
click at [702, 282] on p-tablecheckbox at bounding box center [702, 286] width 11 height 9
checkbox input "true"
click at [701, 264] on p-checkbox at bounding box center [702, 264] width 11 height 9
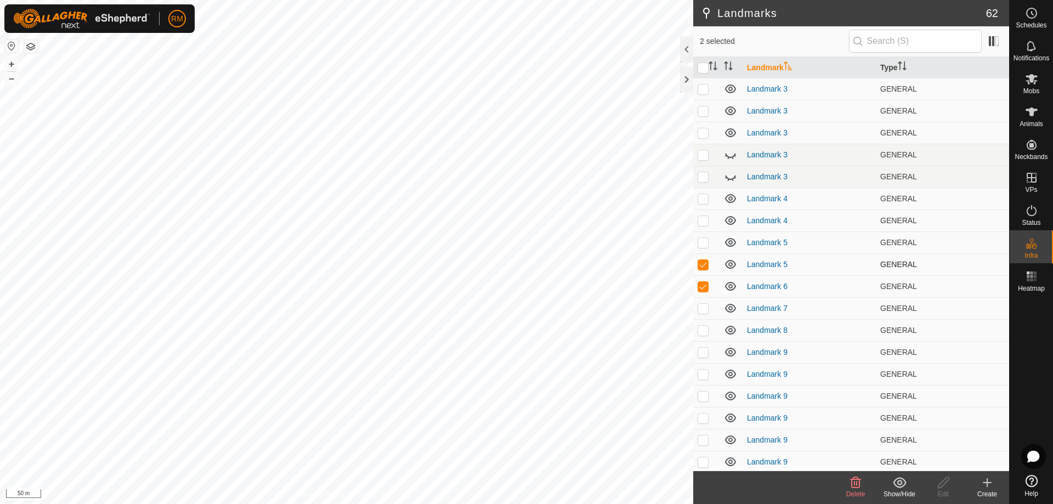
checkbox input "false"
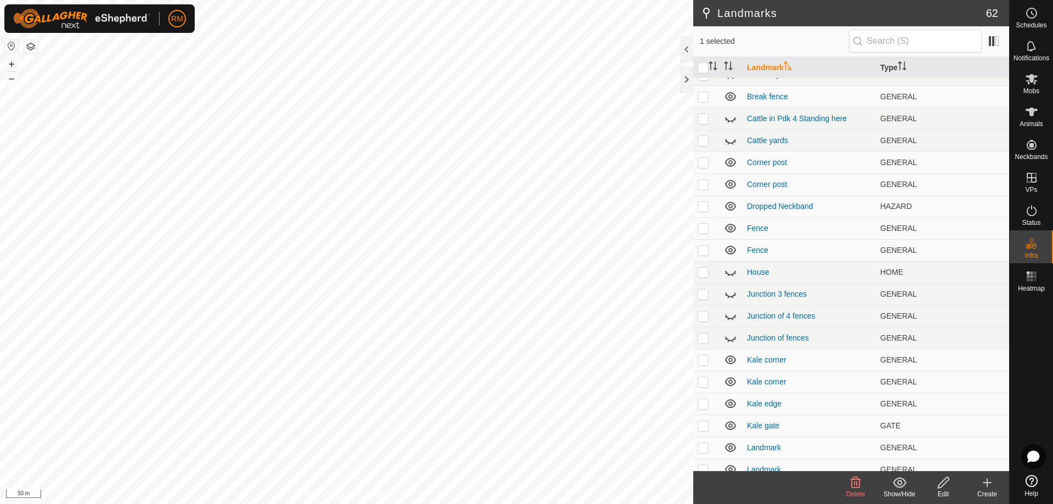
scroll to position [0, 0]
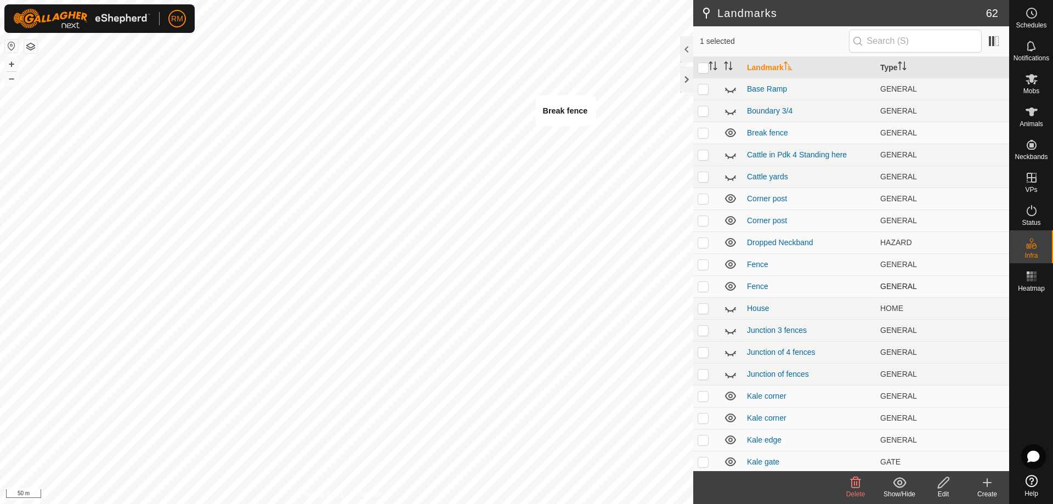
checkbox input "true"
checkbox input "false"
checkbox input "true"
click at [856, 482] on icon at bounding box center [855, 482] width 10 height 11
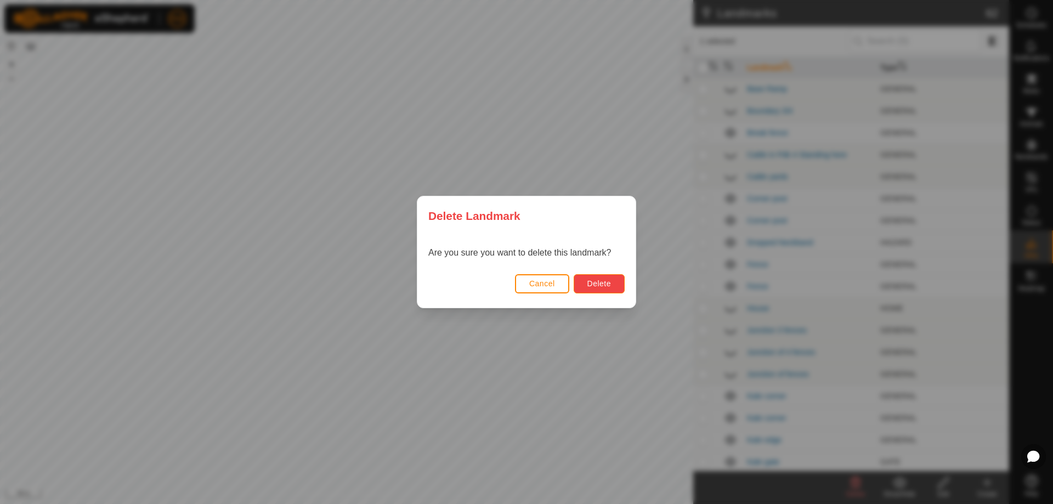
drag, startPoint x: 586, startPoint y: 281, endPoint x: 579, endPoint y: 242, distance: 39.6
click at [587, 281] on button "Delete" at bounding box center [599, 283] width 51 height 19
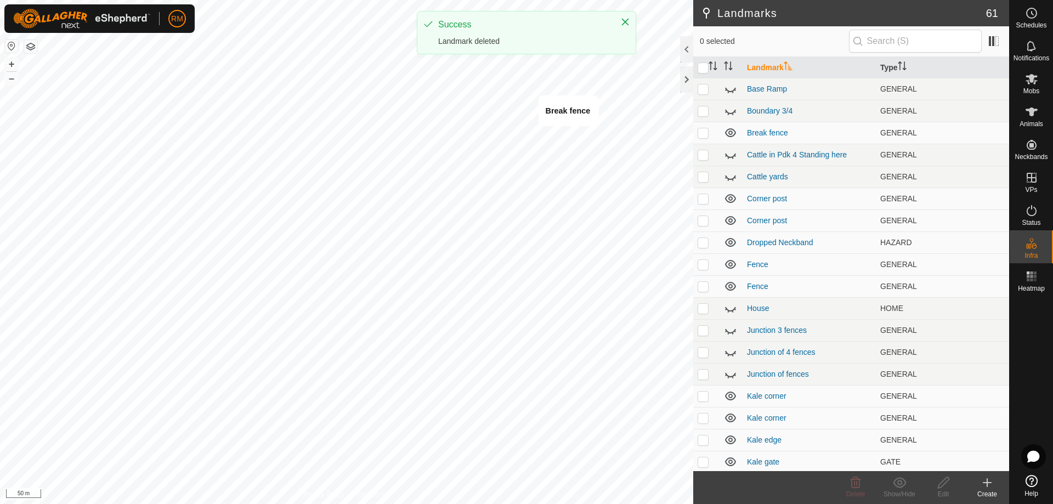
checkbox input "true"
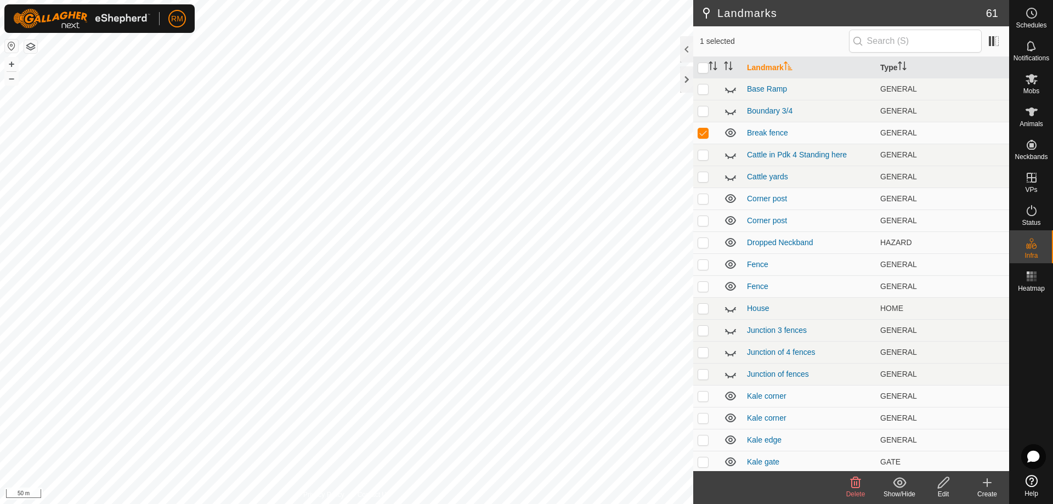
click at [853, 484] on icon at bounding box center [855, 482] width 13 height 13
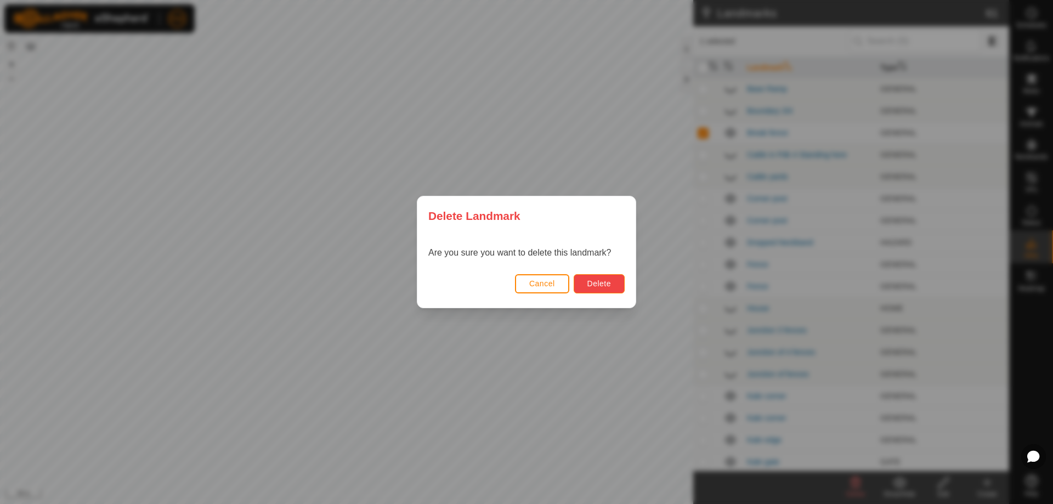
click at [605, 285] on span "Delete" at bounding box center [599, 283] width 24 height 9
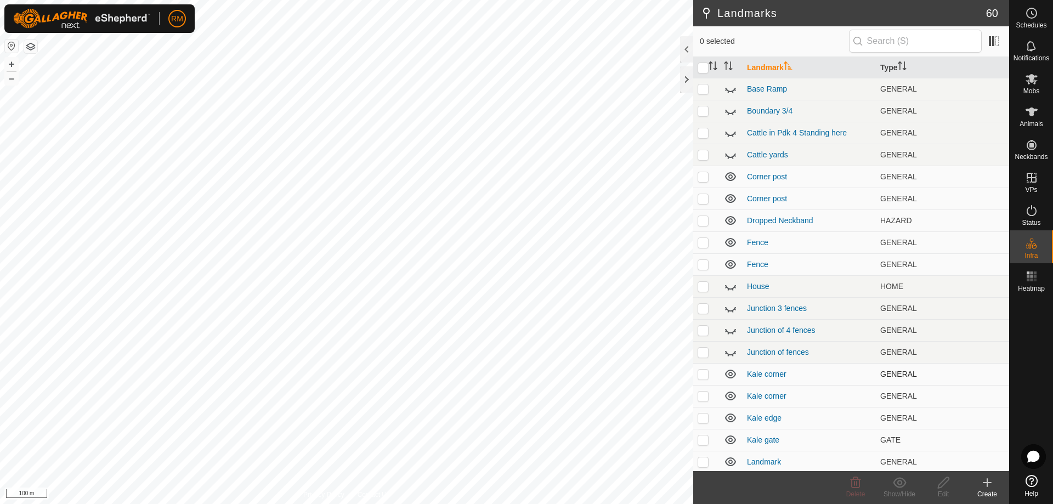
checkbox input "true"
checkbox input "false"
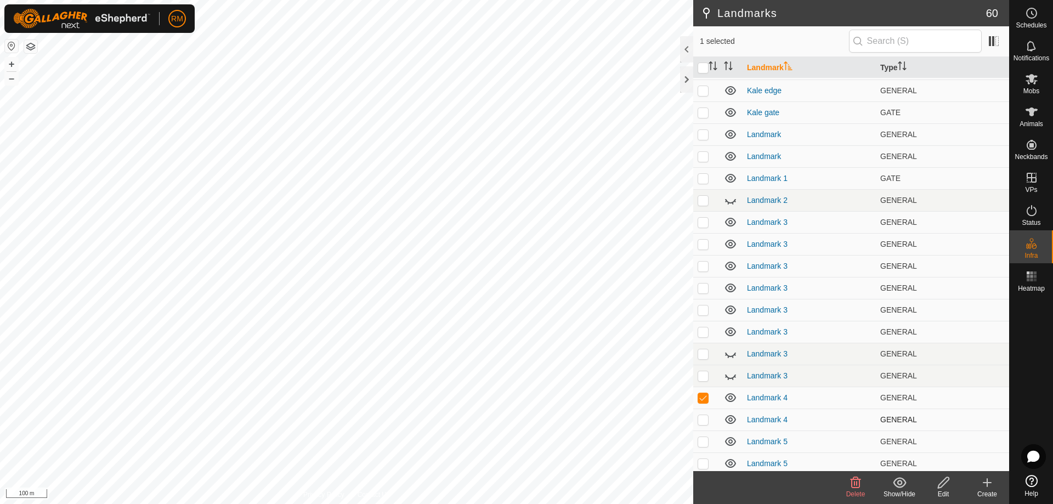
scroll to position [328, 0]
checkbox input "false"
checkbox input "true"
click at [702, 400] on p-checkbox at bounding box center [702, 397] width 11 height 9
checkbox input "true"
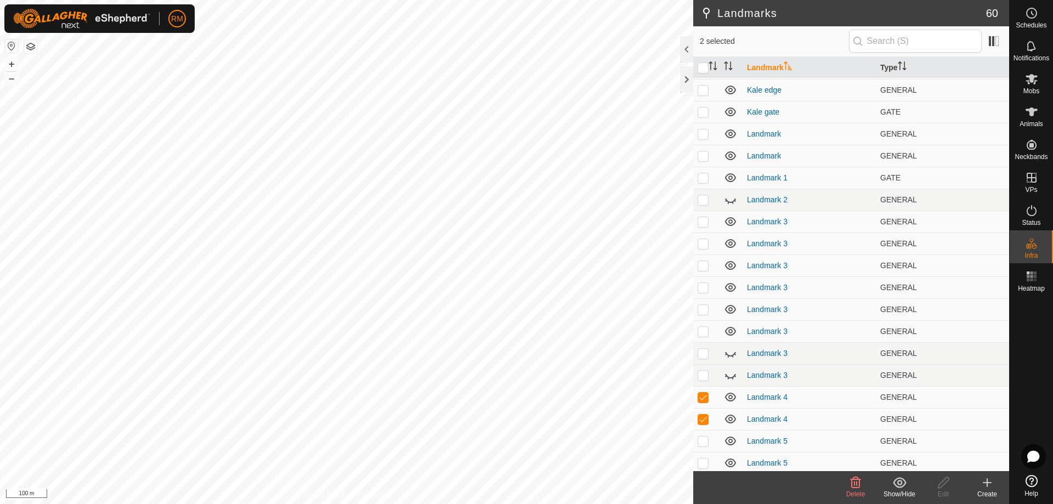
click at [855, 483] on icon at bounding box center [855, 482] width 13 height 13
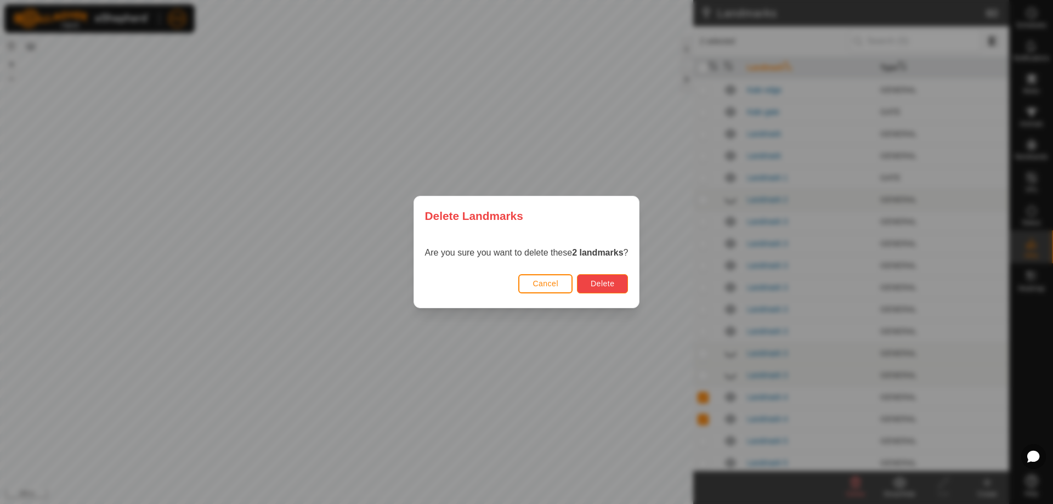
click at [599, 280] on span "Delete" at bounding box center [603, 283] width 24 height 9
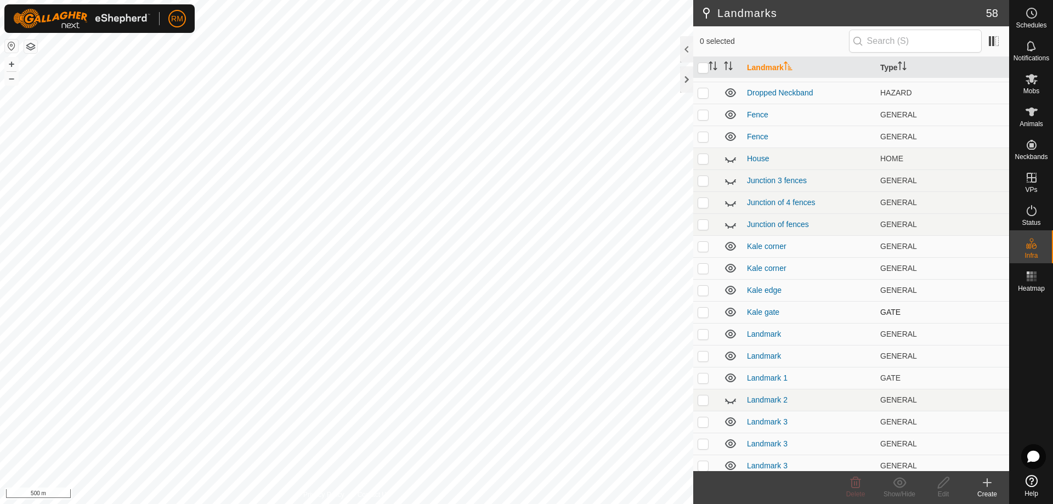
scroll to position [127, 0]
click at [702, 314] on p-checkbox at bounding box center [702, 312] width 11 height 9
checkbox input "true"
click at [852, 483] on icon at bounding box center [855, 482] width 10 height 11
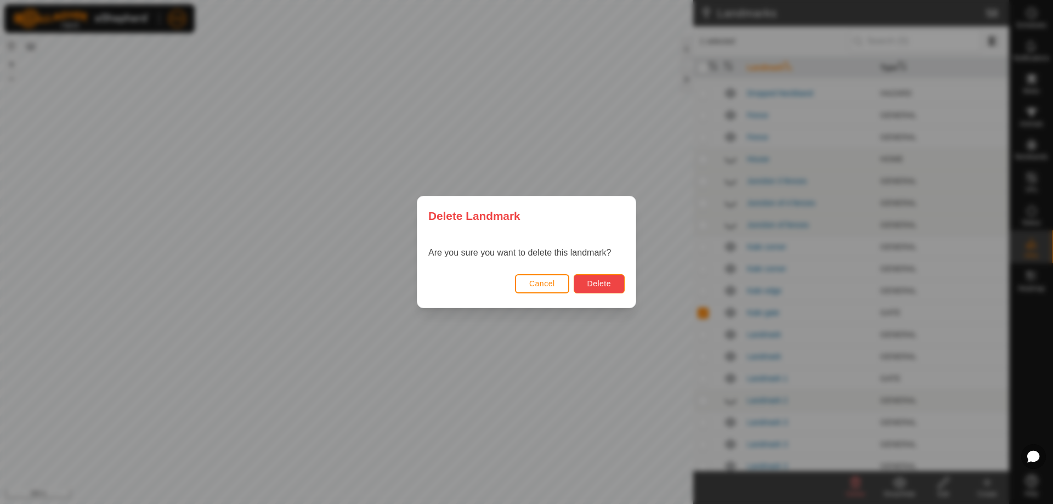
click at [595, 281] on span "Delete" at bounding box center [599, 283] width 24 height 9
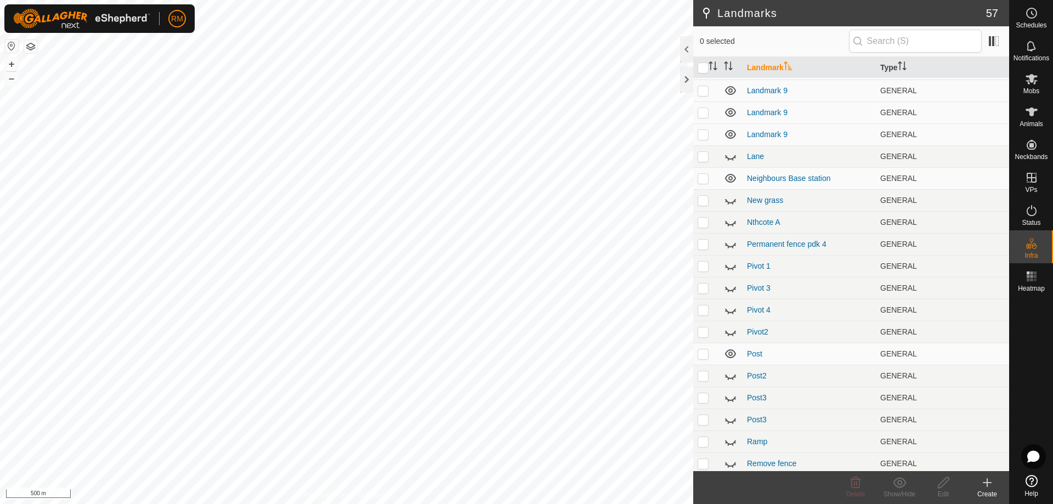
scroll to position [767, 0]
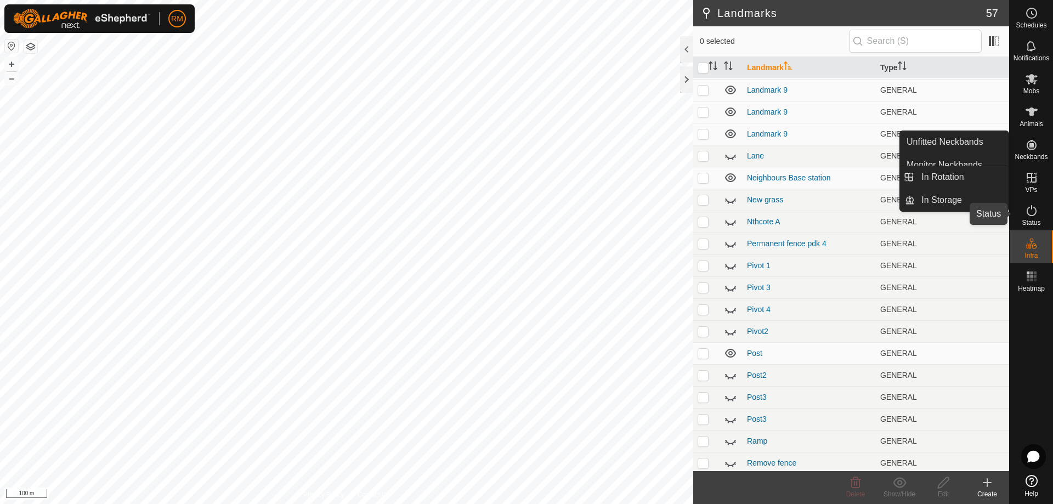
click at [1034, 211] on icon at bounding box center [1031, 210] width 13 height 13
